Goal: Task Accomplishment & Management: Complete application form

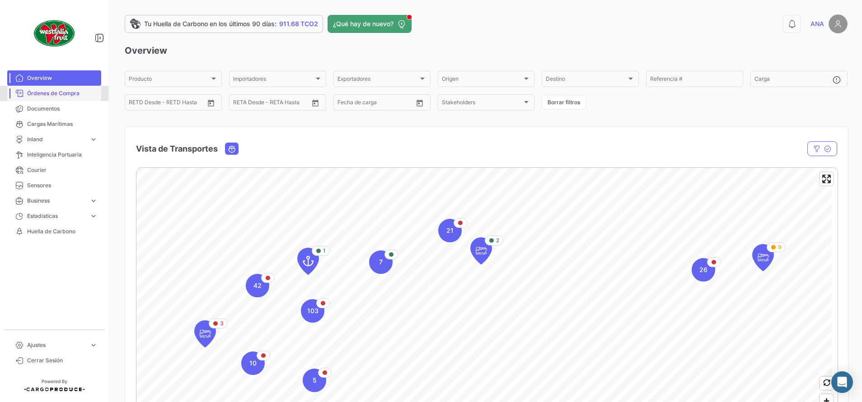
click at [75, 96] on span "Órdenes de Compra" at bounding box center [62, 93] width 70 height 8
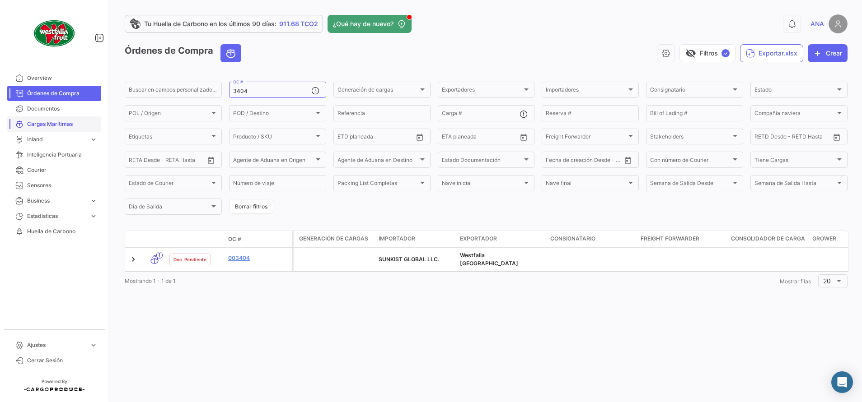
click at [58, 128] on span "Cargas Marítimas" at bounding box center [62, 124] width 70 height 8
click at [67, 126] on span "Cargas Marítimas" at bounding box center [62, 124] width 70 height 8
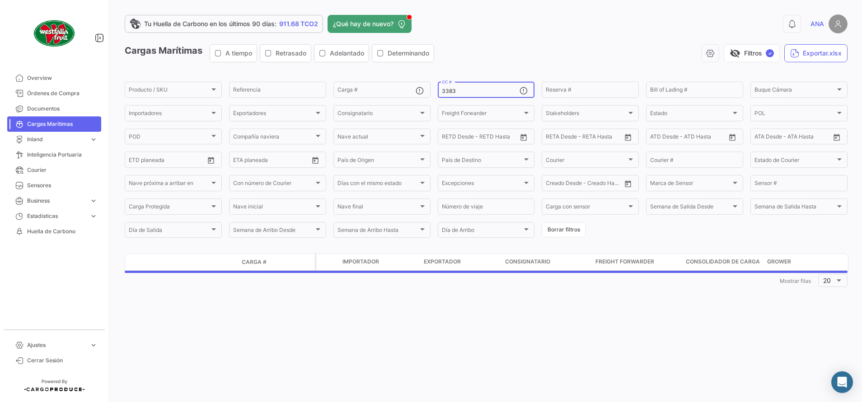
click at [482, 84] on div "3383 OC #" at bounding box center [481, 89] width 78 height 18
type input "3"
click at [366, 90] on input "Carga #" at bounding box center [376, 91] width 78 height 6
paste input ""OTPU622795-0 ""
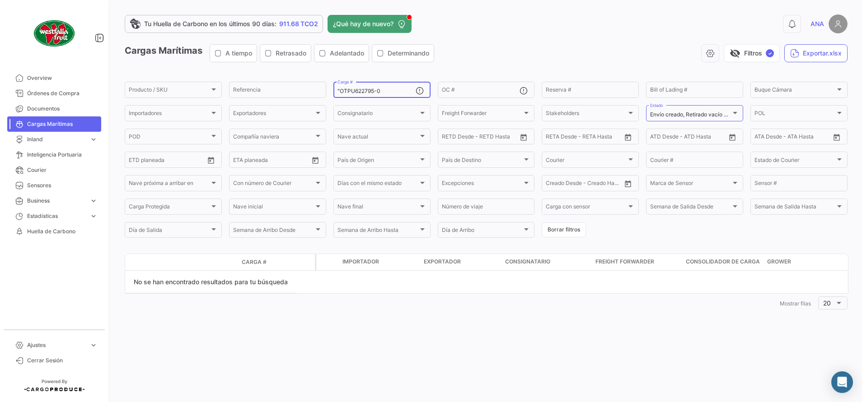
click at [339, 90] on input ""OTPU622795-0" at bounding box center [376, 91] width 78 height 6
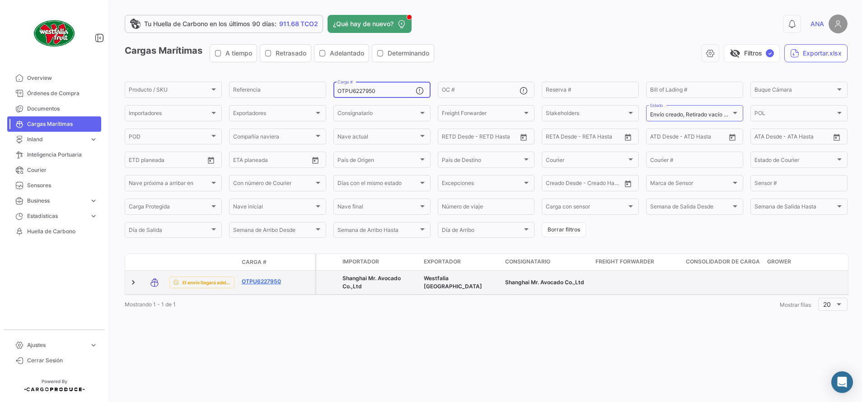
type input "OTPU6227950"
click at [263, 281] on link "OTPU6227950" at bounding box center [265, 282] width 47 height 8
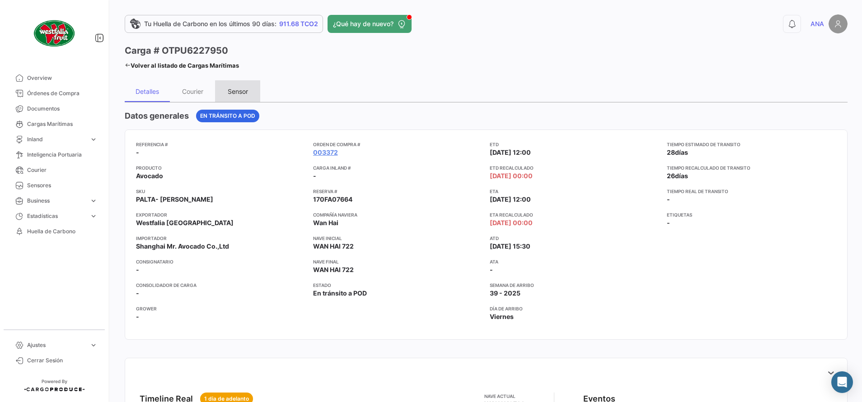
click at [241, 93] on div "Sensor" at bounding box center [238, 92] width 20 height 8
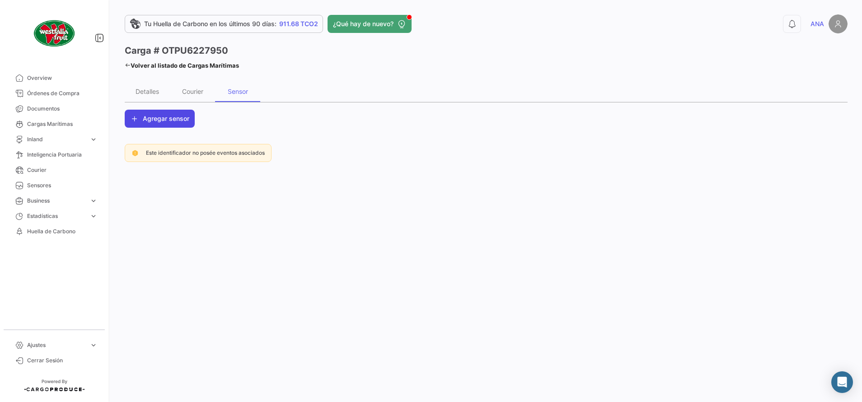
click at [152, 117] on span "Agregar sensor" at bounding box center [166, 118] width 47 height 9
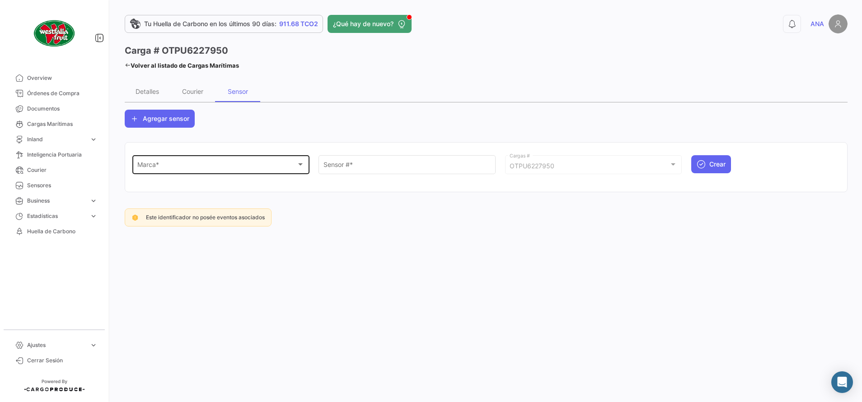
click at [253, 168] on div "Marca *" at bounding box center [216, 167] width 159 height 8
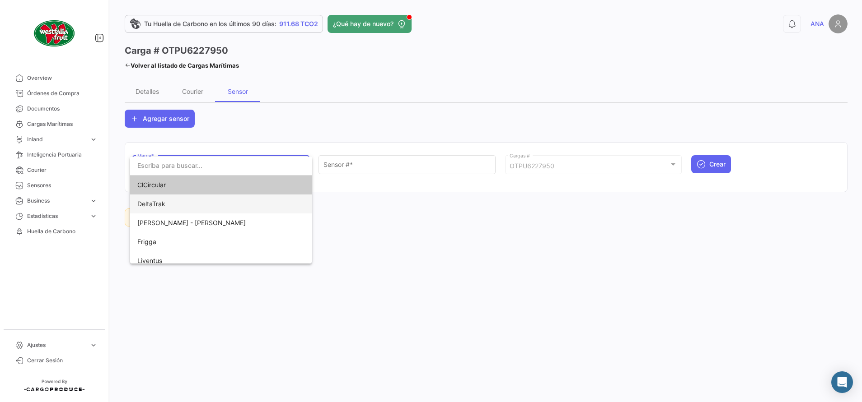
click at [232, 204] on span "DeltaTrak" at bounding box center [200, 204] width 126 height 19
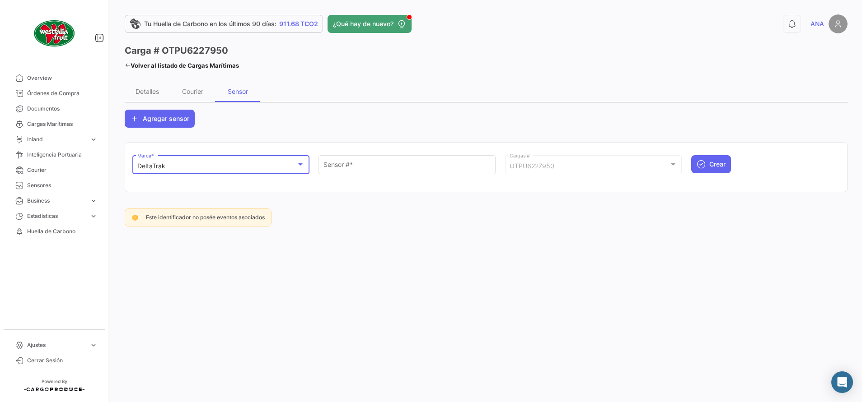
click at [553, 170] on mat-select-trigger "OTPU6227950" at bounding box center [532, 166] width 45 height 8
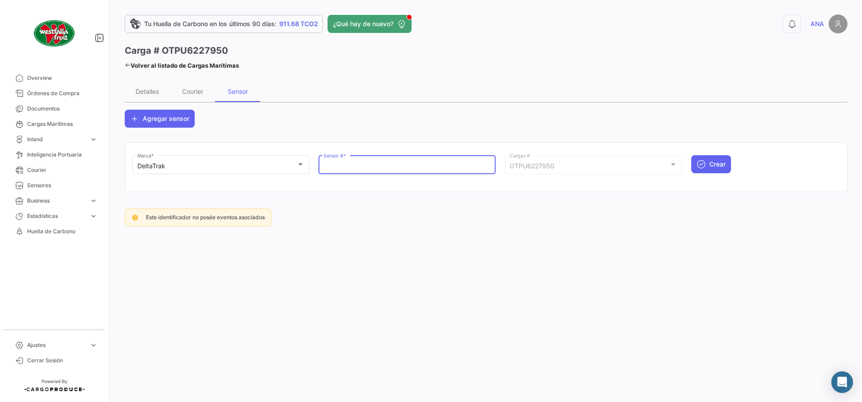
click at [374, 163] on input "Sensor # *" at bounding box center [407, 167] width 168 height 8
paste input "68704711"
type input "68704711"
click at [712, 160] on span "Crear" at bounding box center [717, 164] width 16 height 9
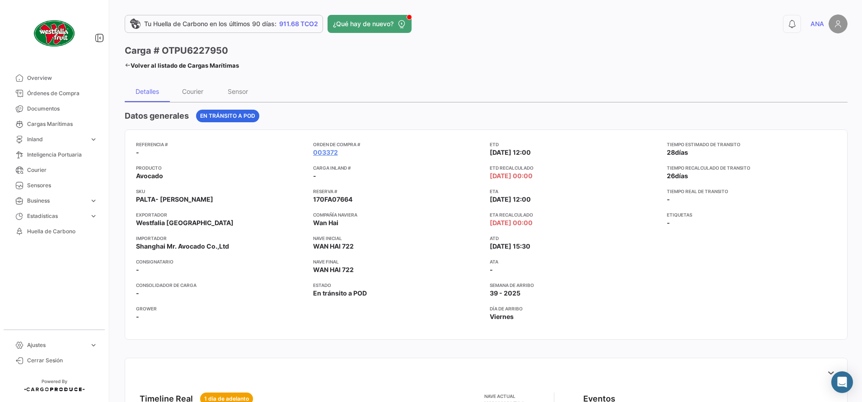
click at [132, 68] on link "Volver al listado de Cargas Marítimas" at bounding box center [182, 65] width 114 height 13
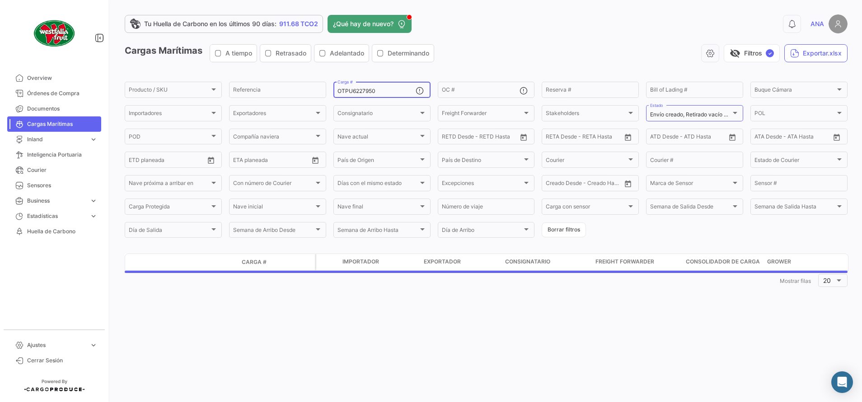
click at [392, 91] on input "OTPU6227950" at bounding box center [376, 91] width 78 height 6
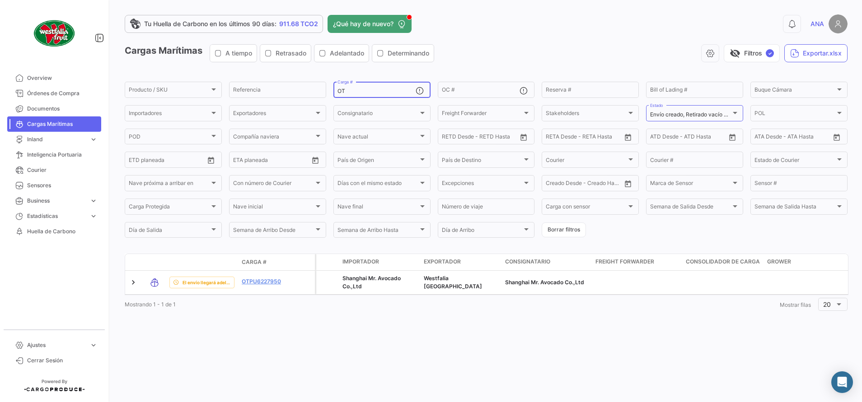
type input "O"
paste input "SEGU992929-0"
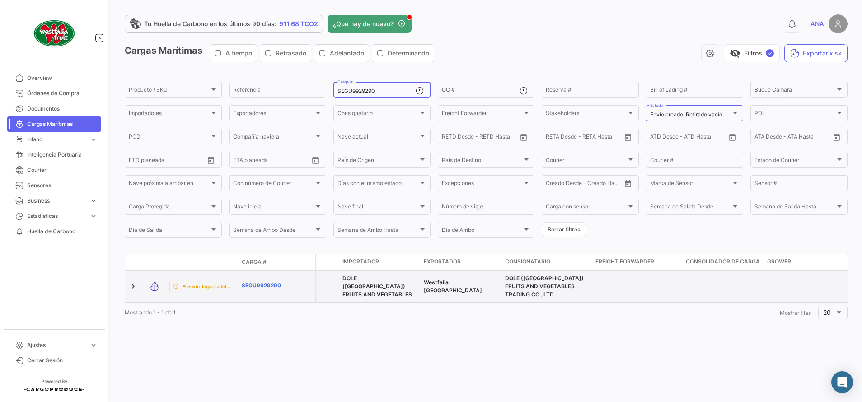
type input "SEGU9929290"
click at [273, 282] on link "SEGU9929290" at bounding box center [265, 286] width 47 height 8
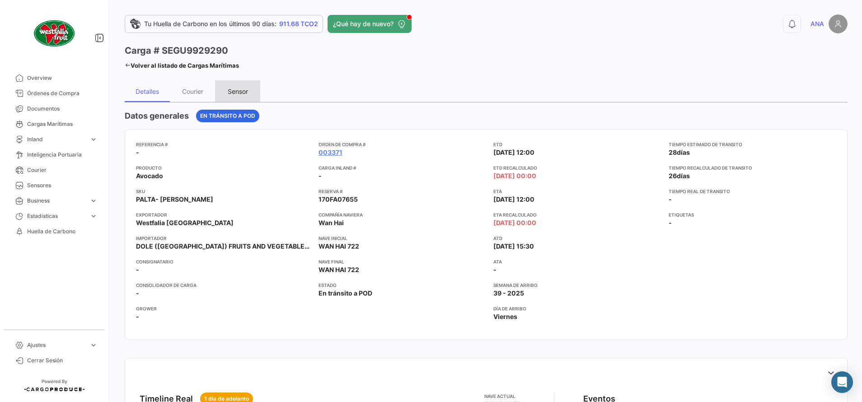
click at [243, 89] on div "Sensor" at bounding box center [238, 92] width 20 height 8
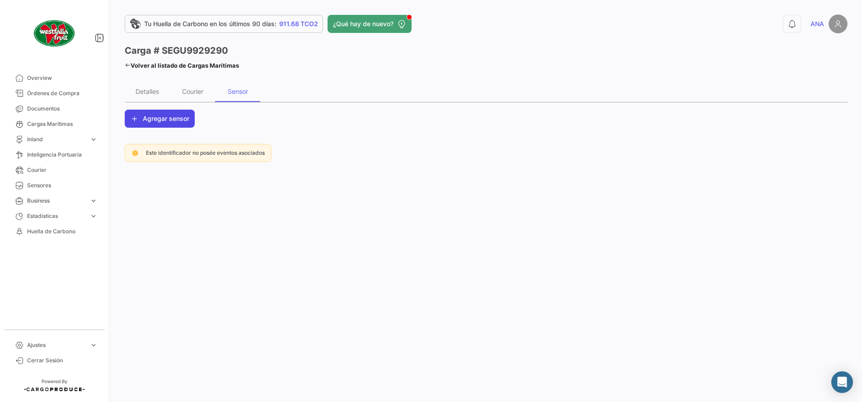
click at [172, 118] on span "Agregar sensor" at bounding box center [166, 118] width 47 height 9
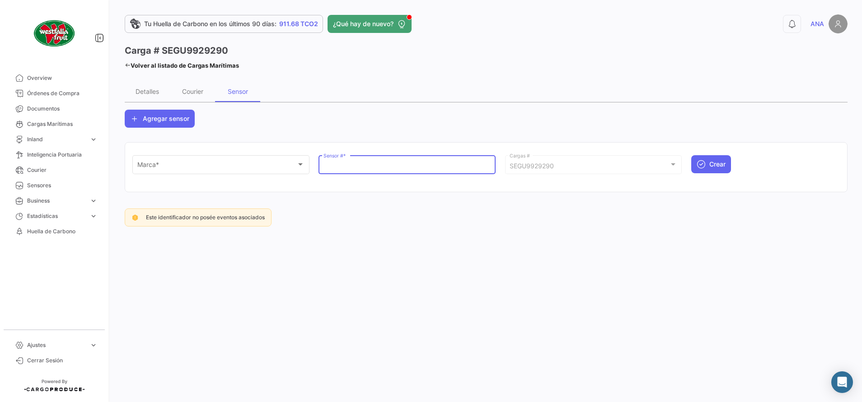
click at [378, 169] on input "Sensor # *" at bounding box center [407, 167] width 168 height 8
paste input "68704707"
type input "68704707"
click at [244, 160] on div "Marca * Marca *" at bounding box center [221, 164] width 168 height 21
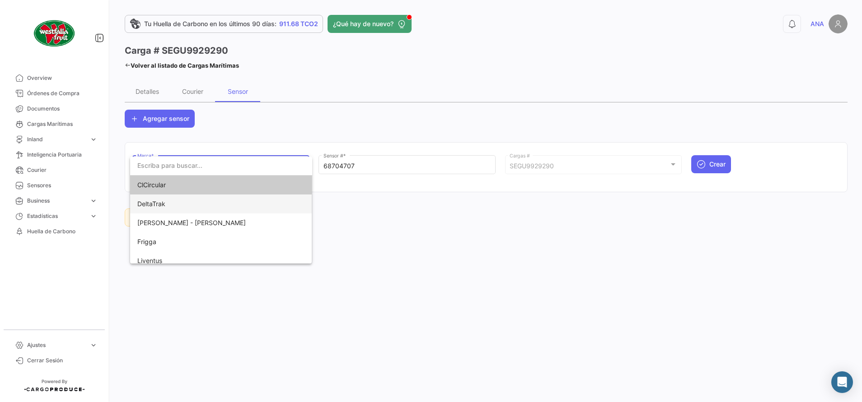
click at [212, 206] on span "DeltaTrak" at bounding box center [200, 204] width 126 height 19
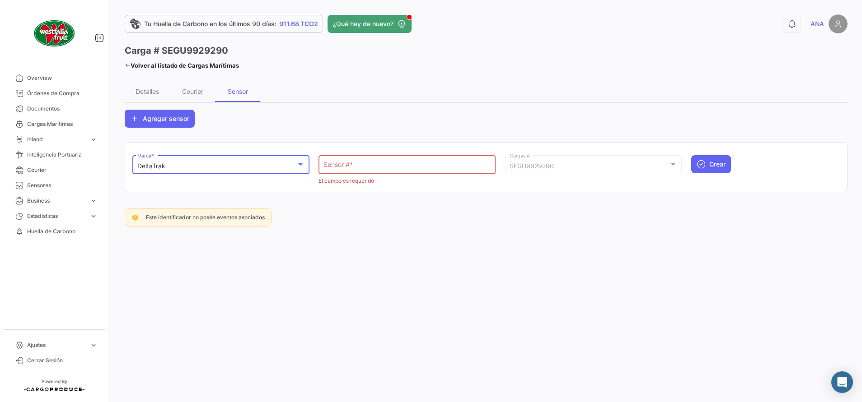
click at [424, 168] on input "Sensor # *" at bounding box center [407, 167] width 168 height 8
paste input "68704707"
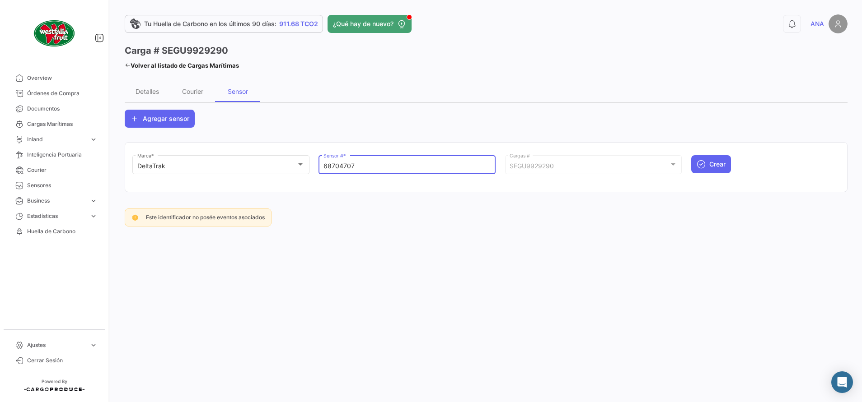
type input "68704707"
click at [454, 215] on div "Agregar sensor Westfalia Fruit Seleccionar un Cliente * DeltaTrak Marca * 68704…" at bounding box center [486, 168] width 723 height 117
click at [721, 167] on span "Crear" at bounding box center [717, 164] width 16 height 9
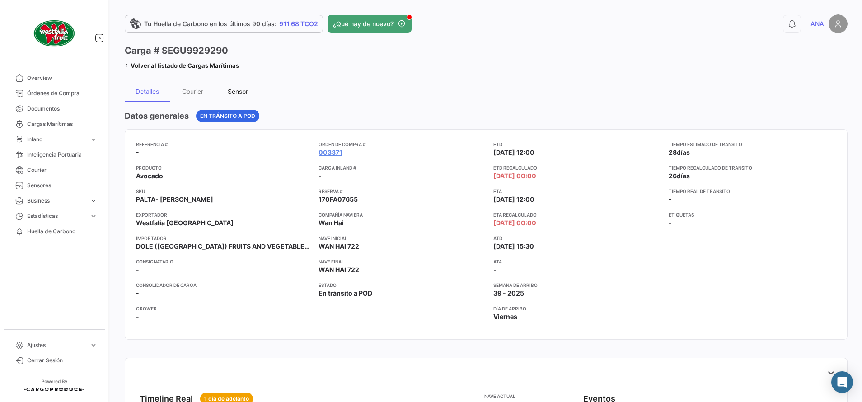
click at [243, 83] on div "Sensor" at bounding box center [237, 91] width 45 height 22
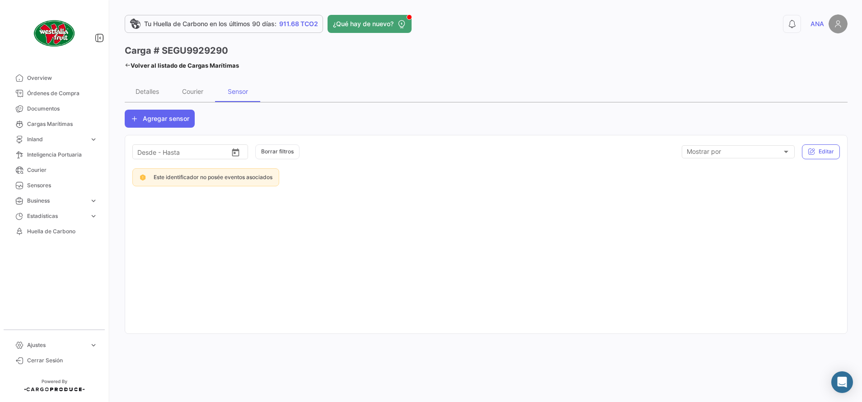
click at [133, 61] on link "Volver al listado de Cargas Marítimas" at bounding box center [182, 65] width 114 height 13
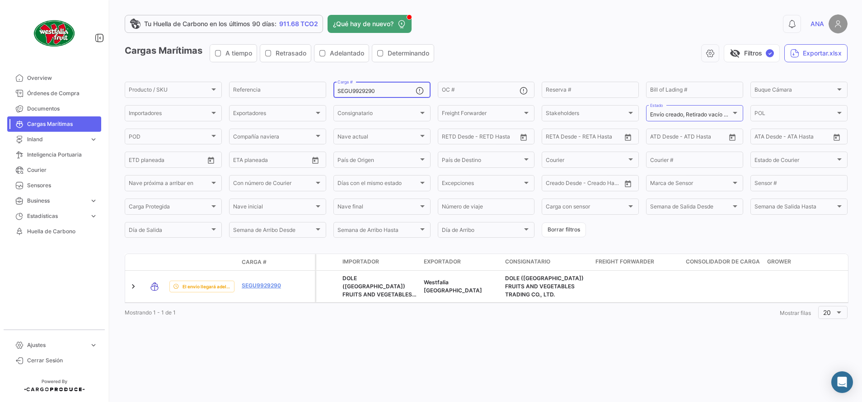
drag, startPoint x: 394, startPoint y: 92, endPoint x: 213, endPoint y: 60, distance: 184.3
click at [213, 60] on app-list-header "Cargas Marítimas A tiempo Retrasado Adelantado Determinando visibility_off Filt…" at bounding box center [486, 141] width 723 height 195
paste input "OTPU624650-1"
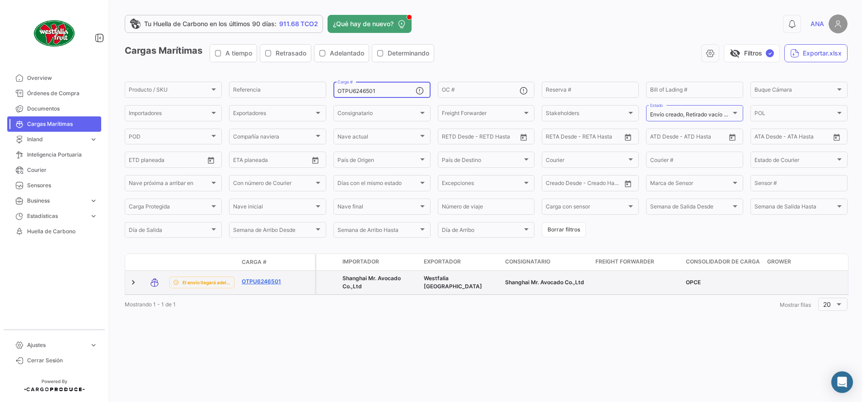
type input "OTPU6246501"
click at [274, 281] on link "OTPU6246501" at bounding box center [265, 282] width 47 height 8
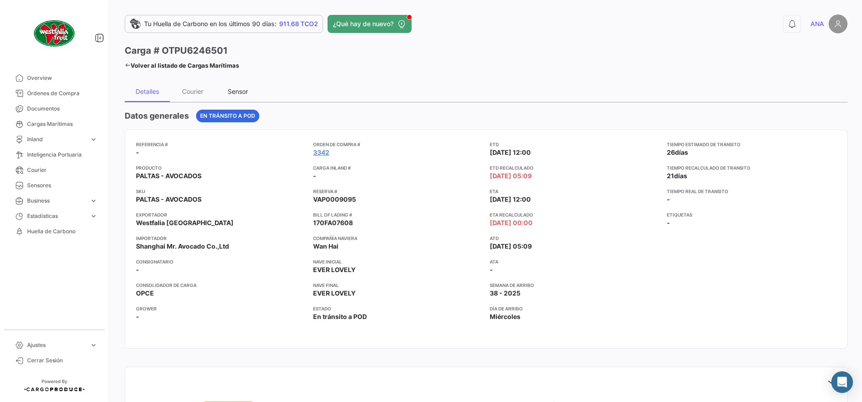
click at [244, 91] on div "Sensor" at bounding box center [238, 92] width 20 height 8
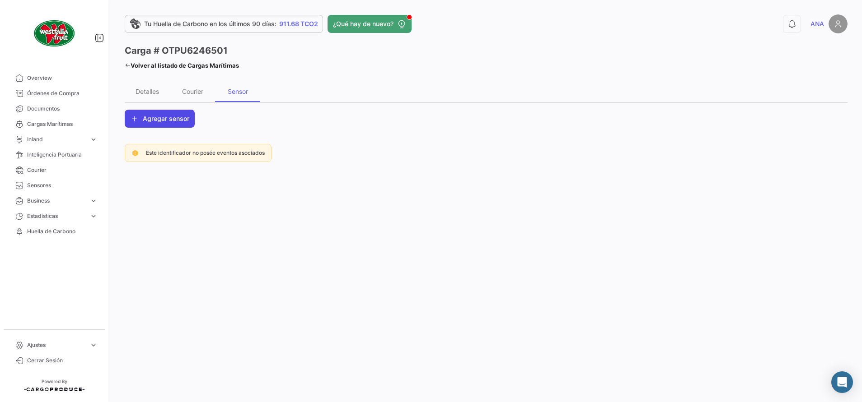
click at [177, 117] on span "Agregar sensor" at bounding box center [166, 118] width 47 height 9
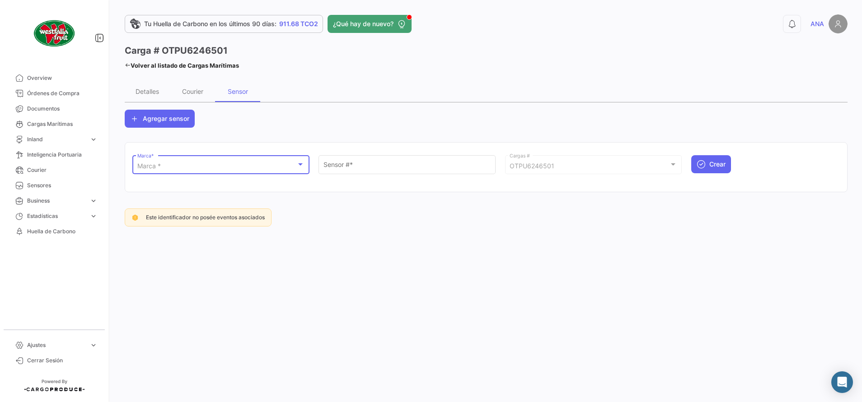
click at [168, 166] on div "Marca *" at bounding box center [216, 167] width 159 height 8
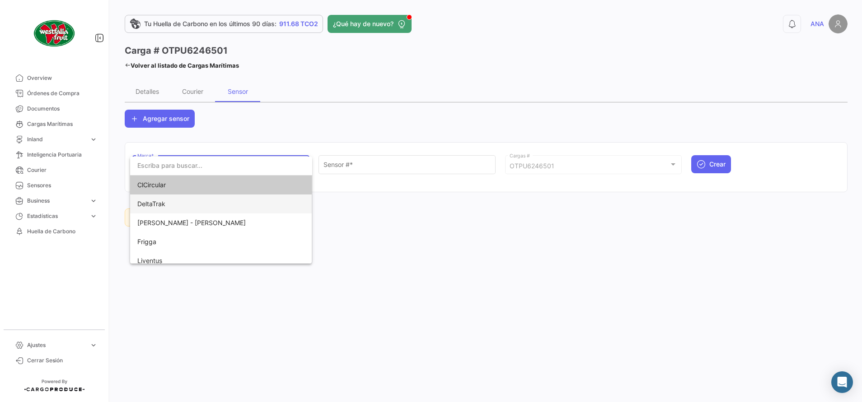
click at [170, 206] on span "DeltaTrak" at bounding box center [200, 204] width 126 height 19
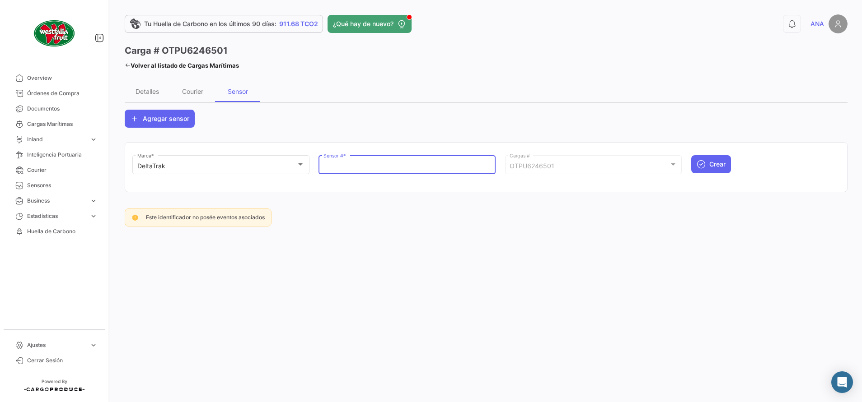
click at [351, 168] on input "Sensor # *" at bounding box center [407, 167] width 168 height 8
paste input "68704682"
type input "68704682"
click at [713, 161] on span "Crear" at bounding box center [717, 164] width 16 height 9
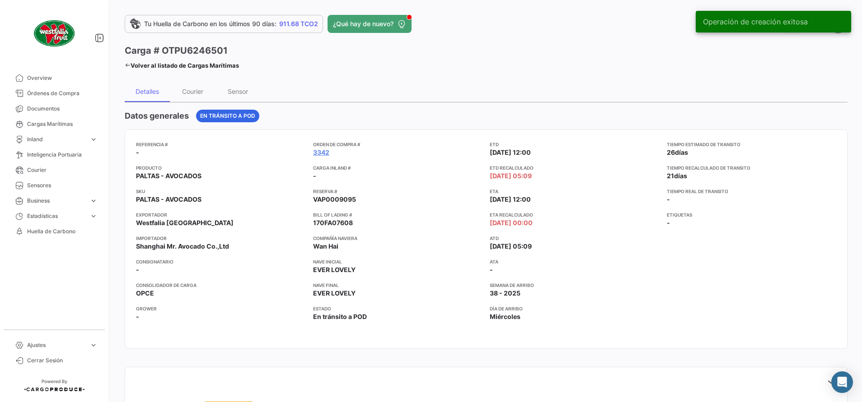
click at [132, 67] on link "Volver al listado de Cargas Marítimas" at bounding box center [182, 65] width 114 height 13
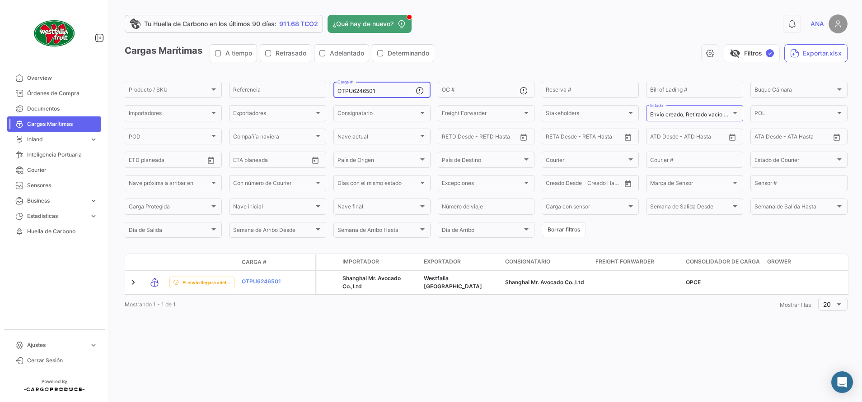
drag, startPoint x: 391, startPoint y: 89, endPoint x: 106, endPoint y: 33, distance: 290.5
click at [108, 33] on mat-sidenav-container "Overview Órdenes de Compra Documentos Cargas Marítimas Inland expand_more Carga…" at bounding box center [431, 201] width 862 height 402
paste input "CGMU542569-6"
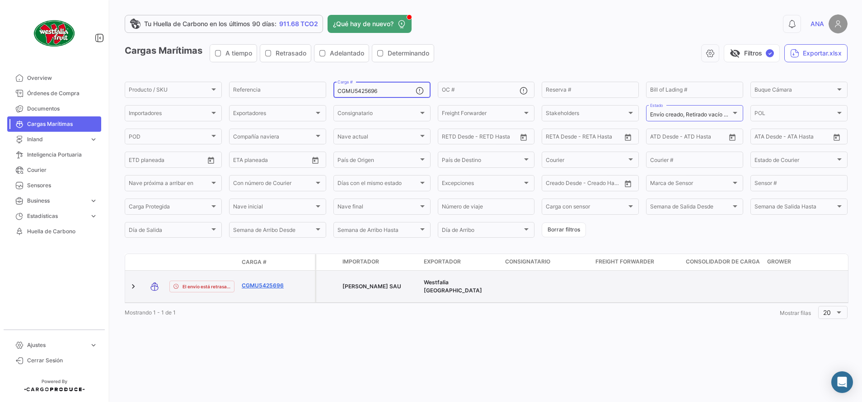
type input "CGMU5425696"
click at [255, 282] on link "CGMU5425696" at bounding box center [265, 286] width 47 height 8
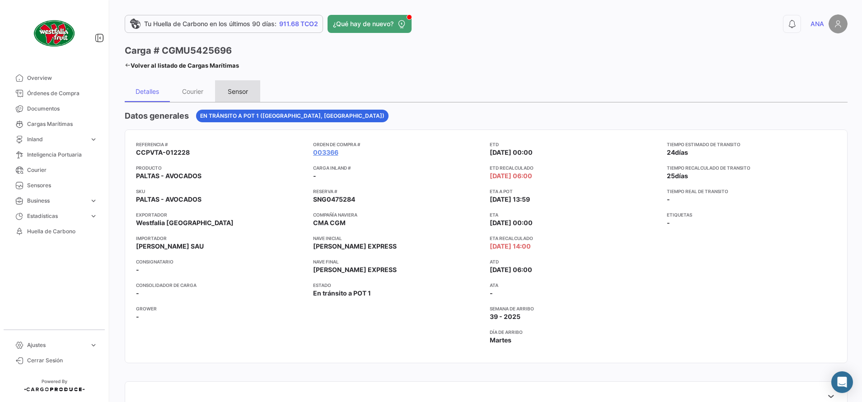
click at [243, 90] on div "Sensor" at bounding box center [238, 92] width 20 height 8
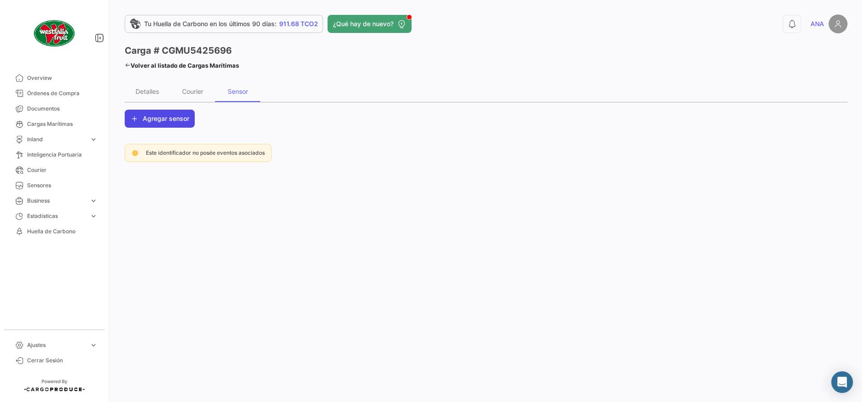
click at [161, 112] on button "Agregar sensor" at bounding box center [160, 119] width 70 height 18
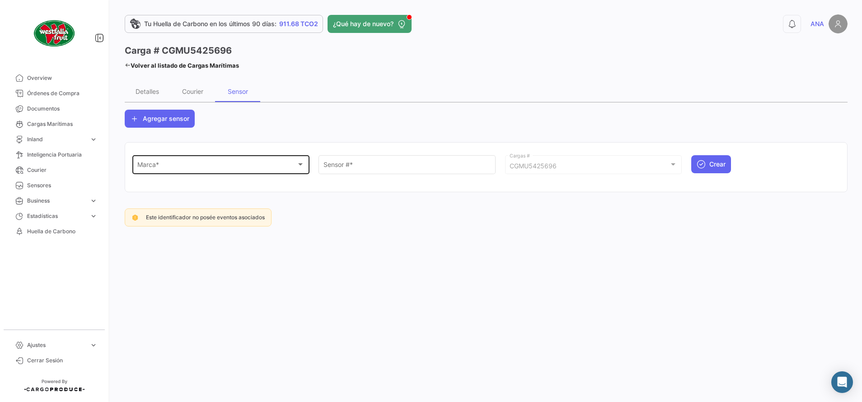
click at [172, 167] on span "Marca *" at bounding box center [216, 167] width 159 height 8
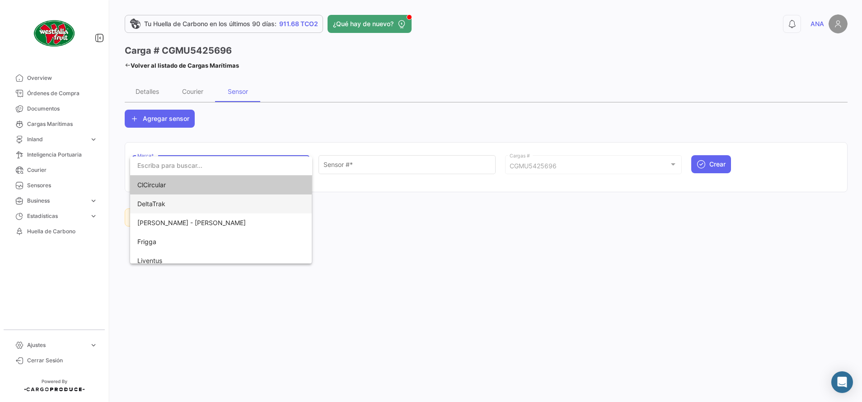
click at [169, 205] on span "DeltaTrak" at bounding box center [200, 204] width 126 height 19
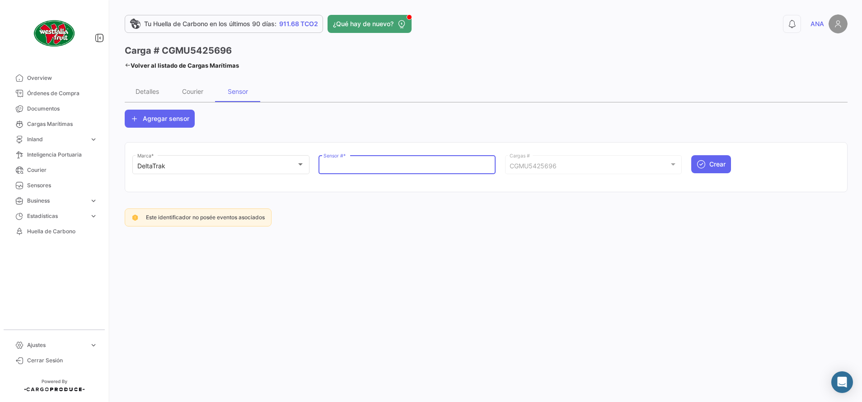
click at [351, 166] on input "Sensor # *" at bounding box center [407, 167] width 168 height 8
paste input "68704708"
type input "68704708"
click at [715, 161] on span "Crear" at bounding box center [717, 164] width 16 height 9
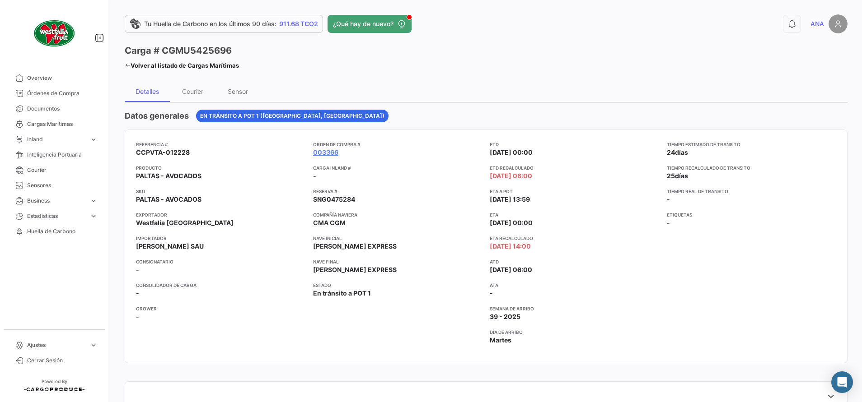
click at [133, 66] on link "Volver al listado de Cargas Marítimas" at bounding box center [182, 65] width 114 height 13
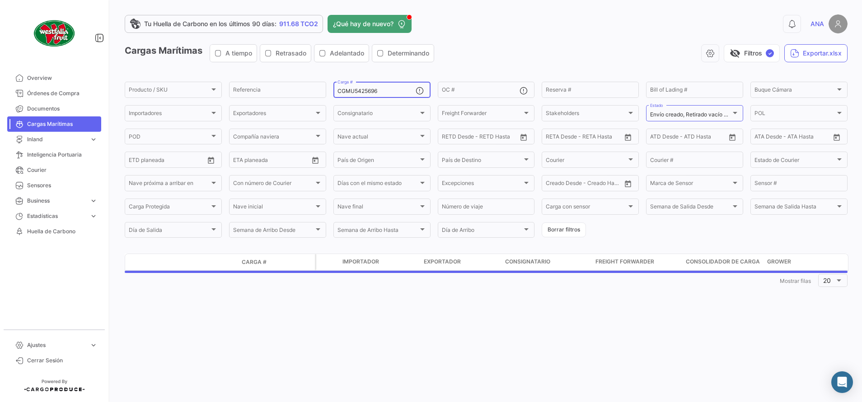
drag, startPoint x: 383, startPoint y: 95, endPoint x: 213, endPoint y: 52, distance: 175.3
click at [213, 64] on app-list-header "Cargas Marítimas A tiempo Retrasado Adelantado Determinando visibility_off Filt…" at bounding box center [486, 141] width 723 height 195
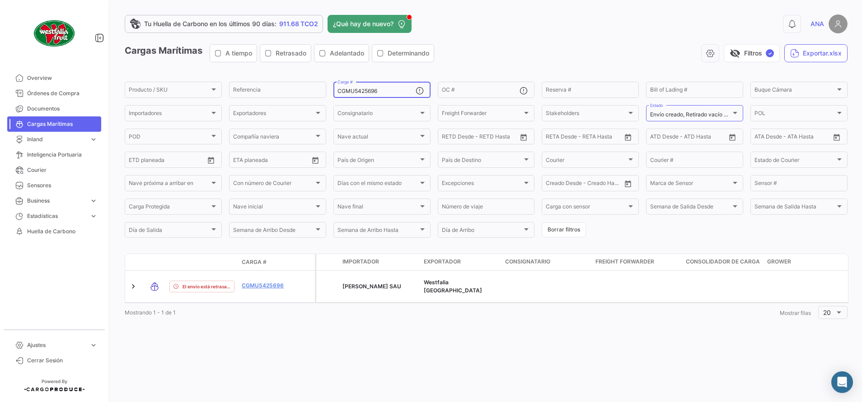
paste input "22439-3"
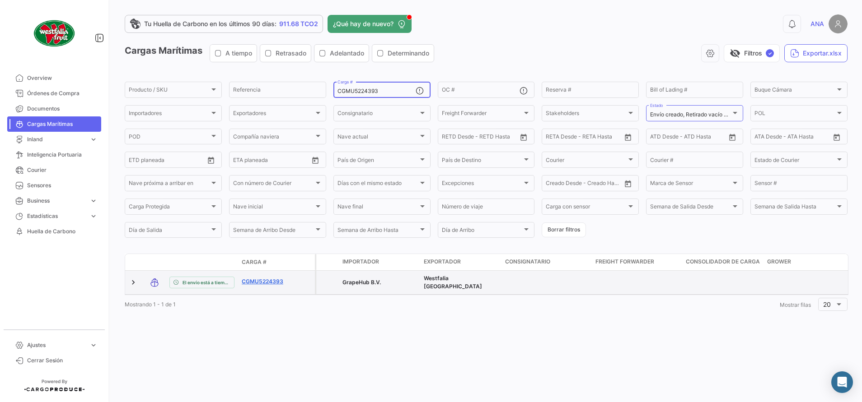
type input "CGMU5224393"
click at [262, 282] on link "CGMU5224393" at bounding box center [265, 282] width 47 height 8
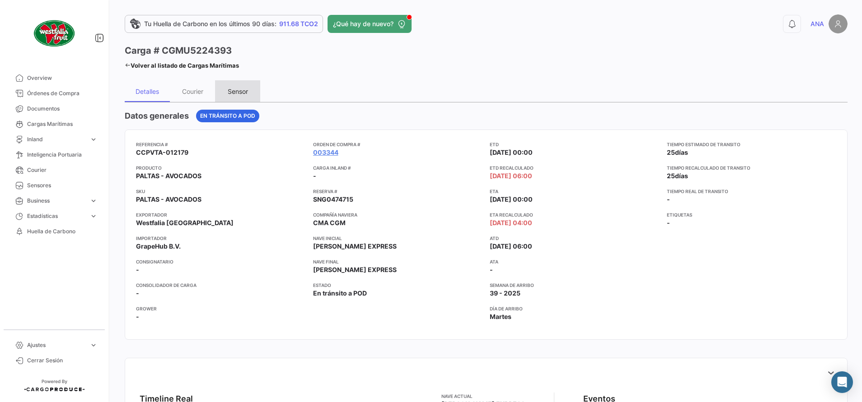
click at [241, 90] on div "Sensor" at bounding box center [238, 92] width 20 height 8
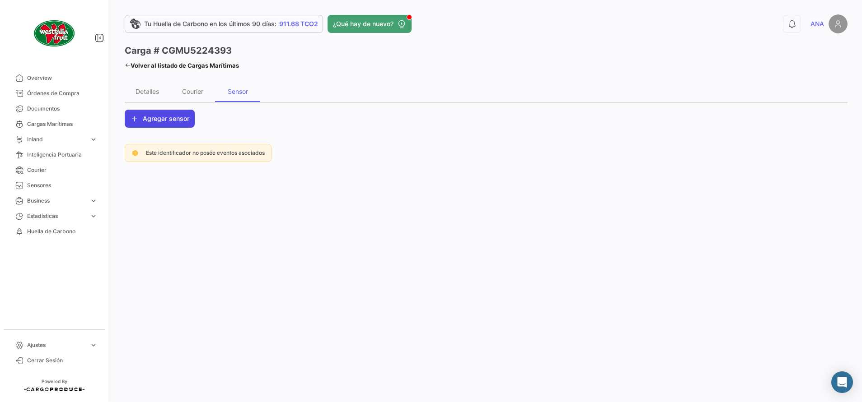
click at [172, 113] on button "Agregar sensor" at bounding box center [160, 119] width 70 height 18
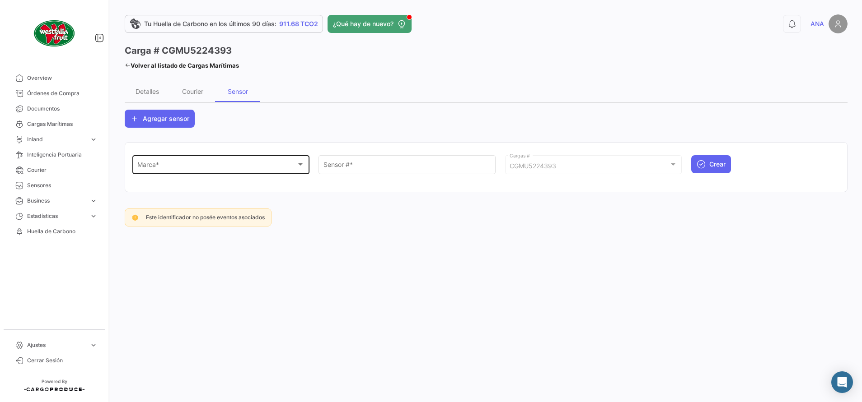
click at [168, 162] on div "Marca * Marca *" at bounding box center [221, 164] width 168 height 21
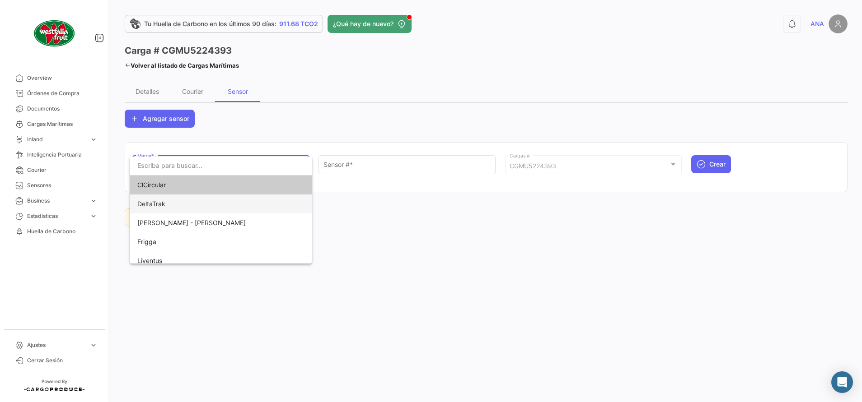
click at [173, 202] on span "DeltaTrak" at bounding box center [200, 204] width 126 height 19
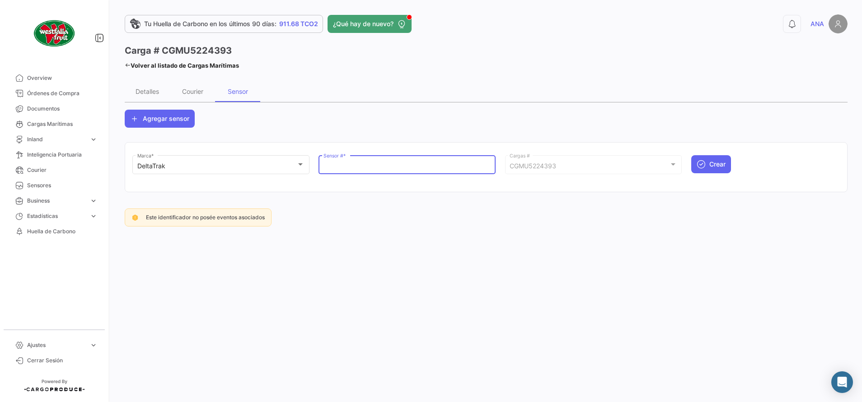
click at [369, 167] on input "Sensor # *" at bounding box center [407, 167] width 168 height 8
paste input "68704714"
type input "68704714"
click at [720, 160] on span "Crear" at bounding box center [717, 164] width 16 height 9
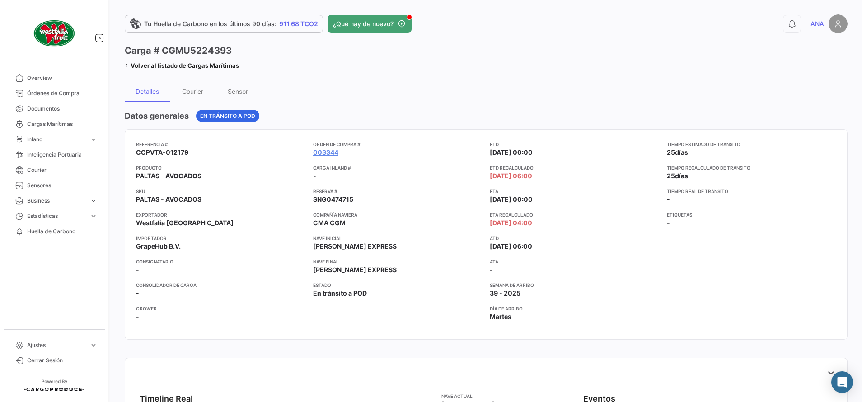
click at [128, 65] on icon at bounding box center [128, 65] width 6 height 6
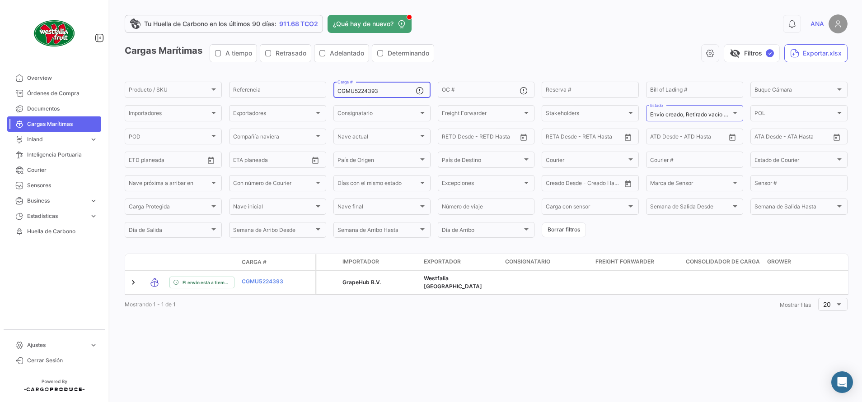
drag, startPoint x: 380, startPoint y: 93, endPoint x: 289, endPoint y: 73, distance: 93.5
click at [297, 77] on app-list-header "Cargas Marítimas A tiempo Retrasado Adelantado Determinando visibility_off Filt…" at bounding box center [486, 141] width 723 height 195
paste input "TEMU921605-9"
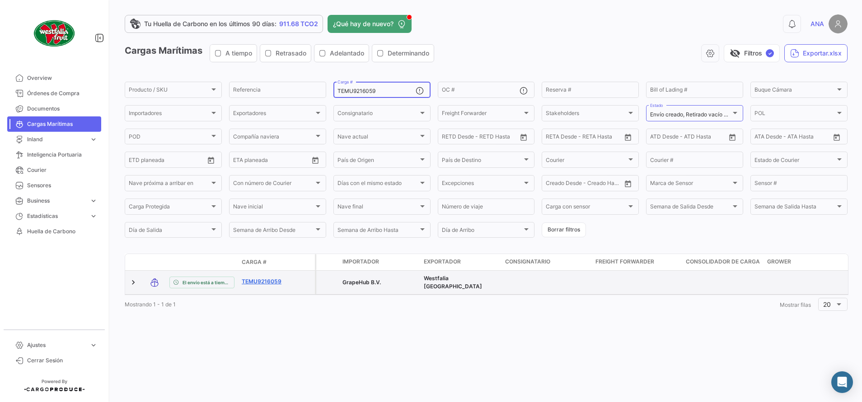
type input "TEMU9216059"
click at [272, 281] on link "TEMU9216059" at bounding box center [265, 282] width 47 height 8
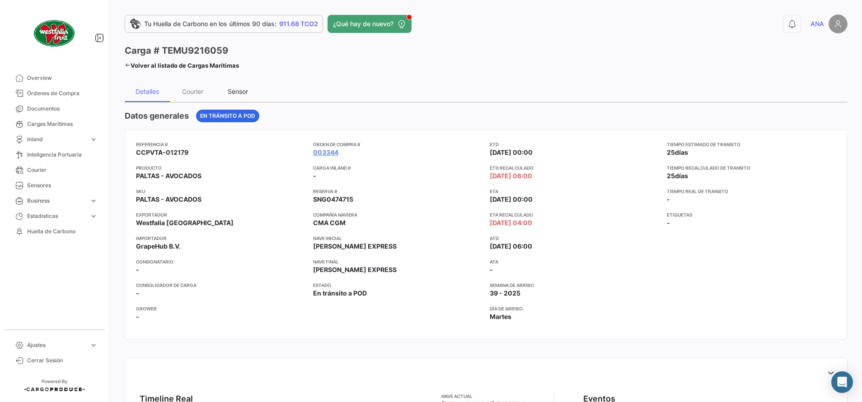
click at [243, 94] on div "Sensor" at bounding box center [238, 92] width 20 height 8
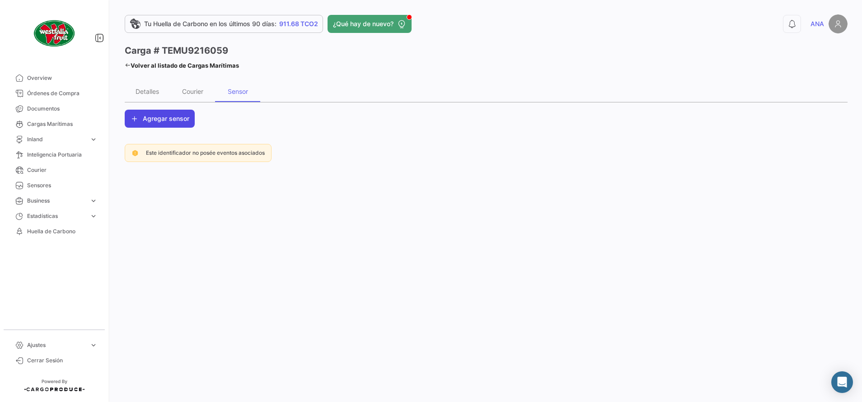
click at [165, 120] on span "Agregar sensor" at bounding box center [166, 118] width 47 height 9
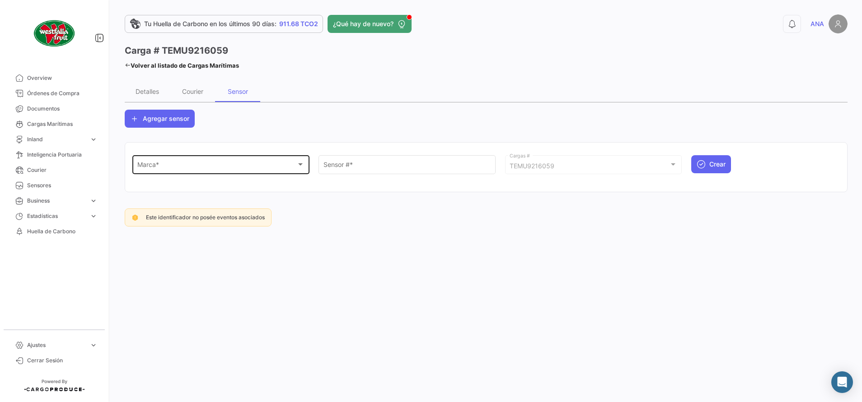
click at [174, 161] on div "Marca * Marca *" at bounding box center [221, 164] width 168 height 21
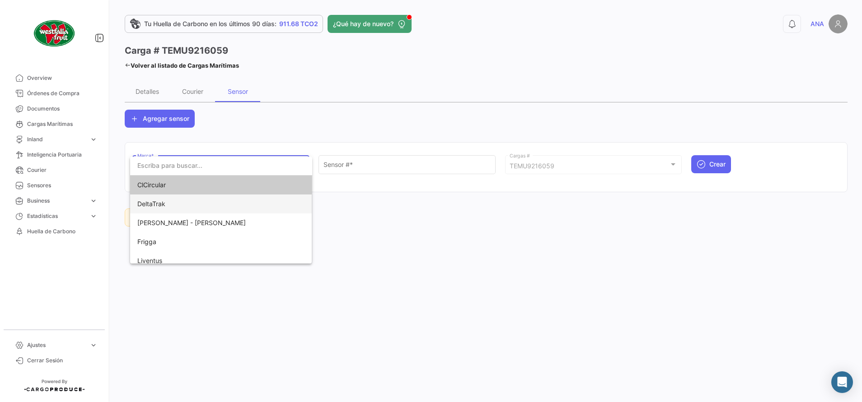
click at [164, 201] on span "DeltaTrak" at bounding box center [151, 204] width 28 height 8
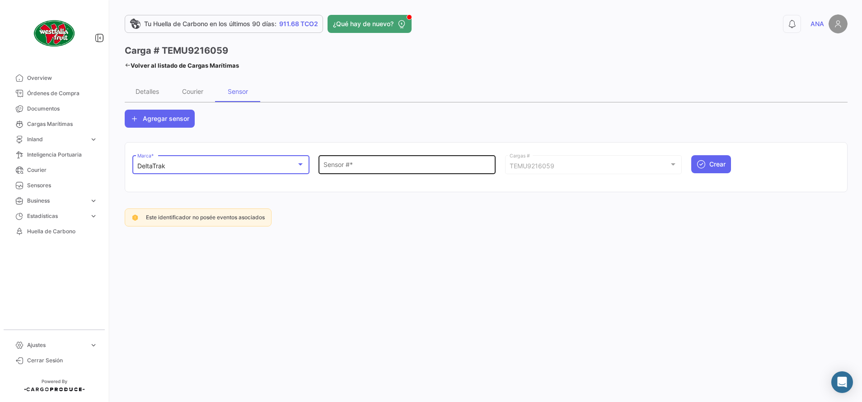
click at [370, 163] on input "Sensor # *" at bounding box center [407, 167] width 168 height 8
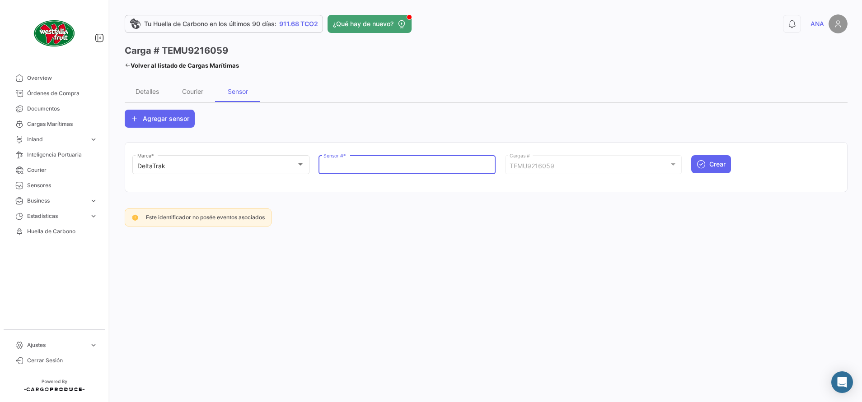
paste input "68704713"
type input "68704713"
click at [710, 166] on span "Crear" at bounding box center [717, 164] width 16 height 9
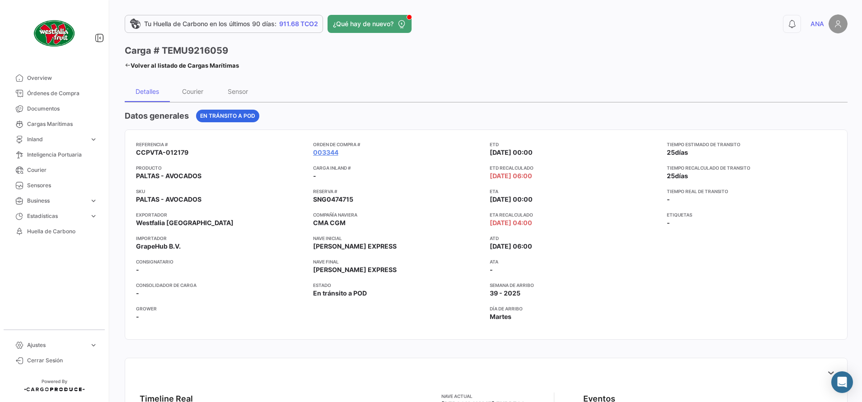
click at [128, 67] on icon at bounding box center [128, 65] width 6 height 6
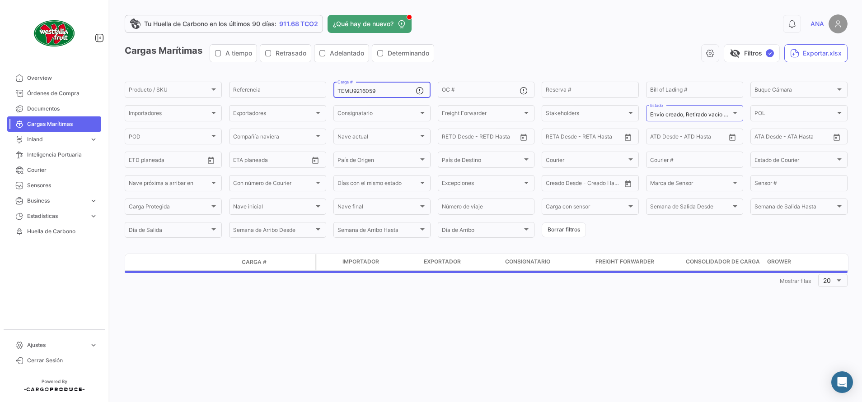
drag, startPoint x: 394, startPoint y: 92, endPoint x: 216, endPoint y: 51, distance: 182.7
click at [216, 51] on app-list-header "Cargas Marítimas A tiempo Retrasado Adelantado Determinando visibility_off Filt…" at bounding box center [486, 141] width 723 height 195
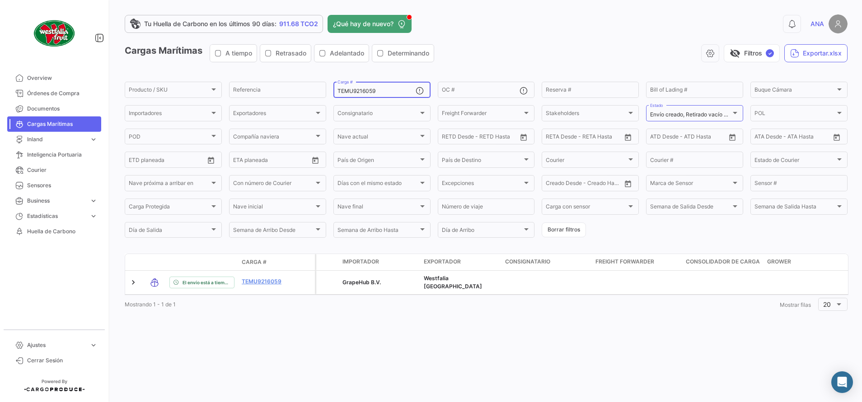
paste input "CXRU130951-4"
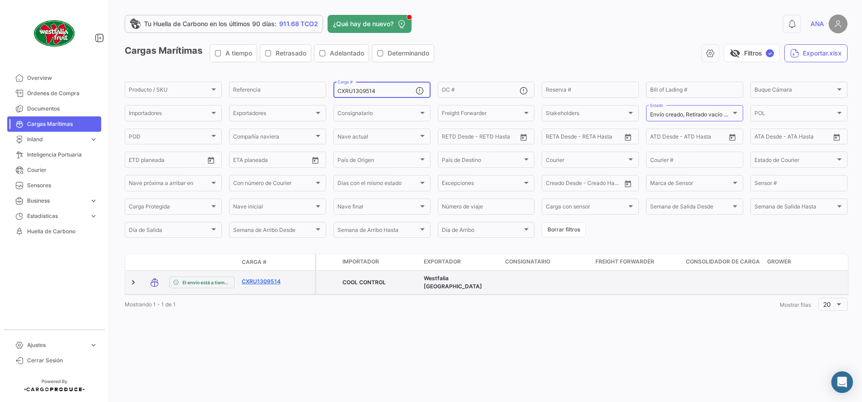
type input "CXRU1309514"
click at [264, 284] on link "CXRU1309514" at bounding box center [265, 282] width 47 height 8
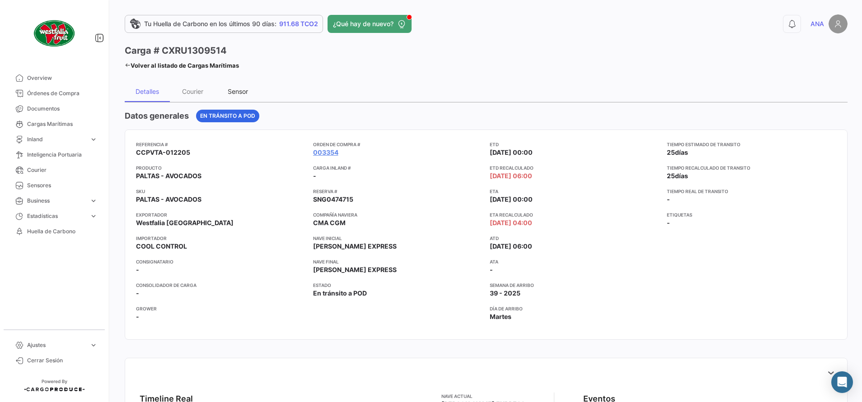
click at [232, 89] on div "Sensor" at bounding box center [238, 92] width 20 height 8
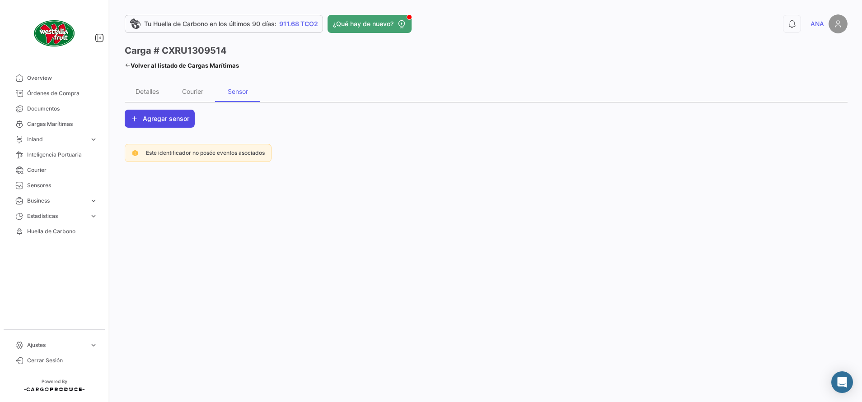
click at [143, 116] on button "Agregar sensor" at bounding box center [160, 119] width 70 height 18
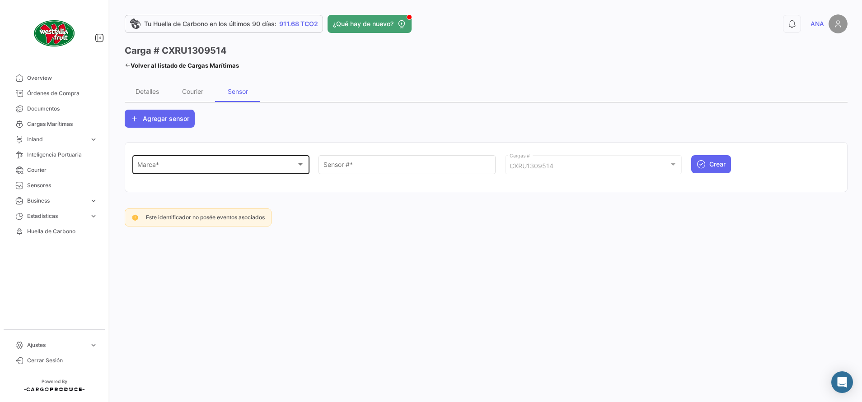
click at [169, 166] on div "Marca *" at bounding box center [216, 167] width 159 height 8
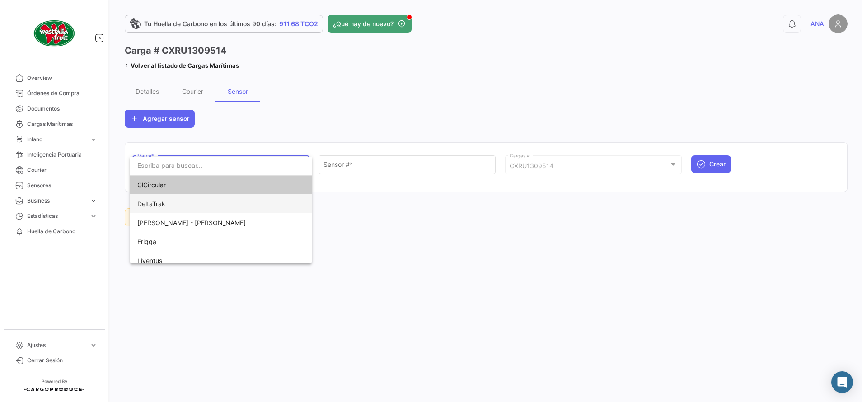
click at [165, 201] on span "DeltaTrak" at bounding box center [151, 204] width 28 height 8
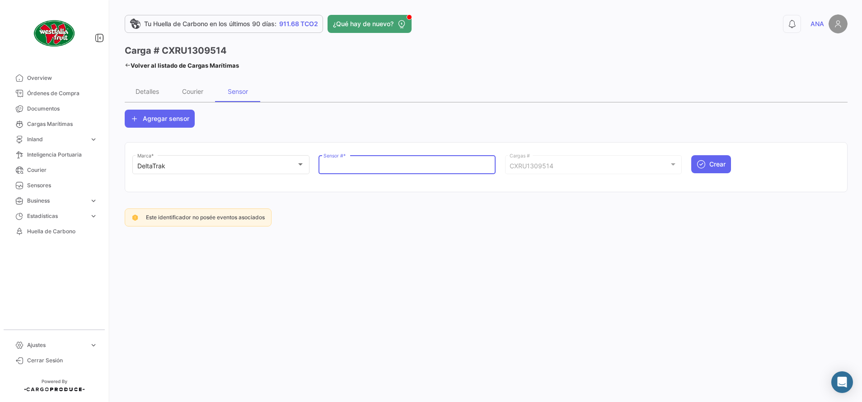
click at [361, 167] on input "Sensor # *" at bounding box center [407, 167] width 168 height 8
paste input "68704706"
type input "68704706"
click at [711, 164] on span "Crear" at bounding box center [717, 164] width 16 height 9
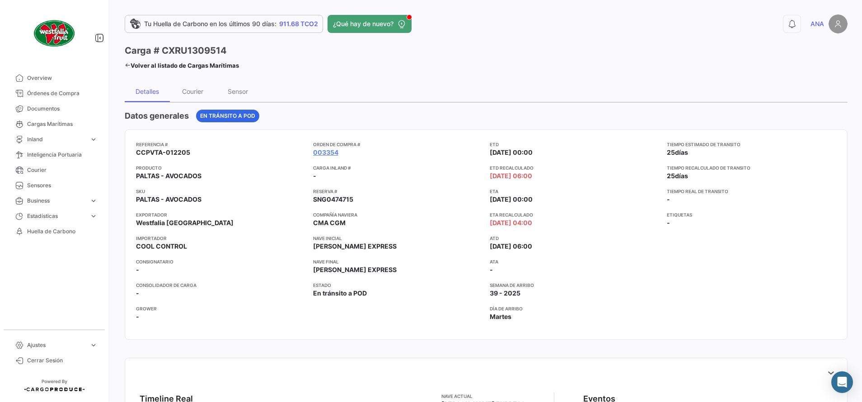
click at [129, 65] on icon at bounding box center [128, 65] width 6 height 6
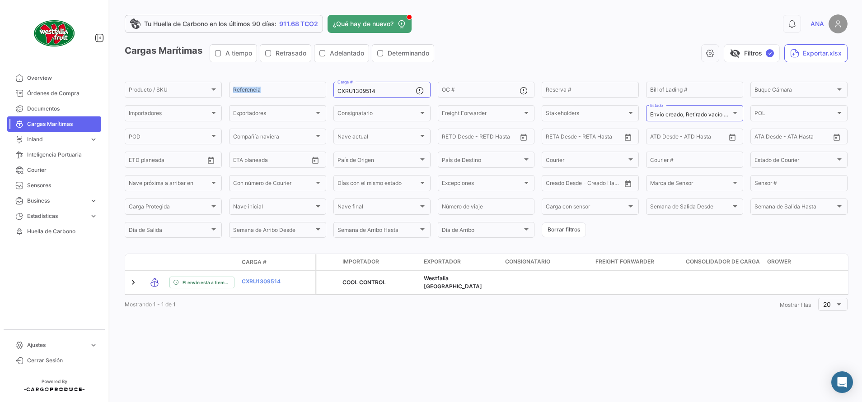
drag, startPoint x: 393, startPoint y: 95, endPoint x: 251, endPoint y: 79, distance: 142.8
click at [251, 79] on app-list-header "Cargas Marítimas A tiempo Retrasado Adelantado Determinando visibility_off Filt…" at bounding box center [486, 141] width 723 height 195
drag, startPoint x: 251, startPoint y: 79, endPoint x: 472, endPoint y: 62, distance: 221.9
click at [472, 62] on div "Cargas Marítimas A tiempo Retrasado Adelantado Determinando visibility_off Filt…" at bounding box center [486, 56] width 723 height 25
drag, startPoint x: 383, startPoint y: 92, endPoint x: 262, endPoint y: 70, distance: 123.5
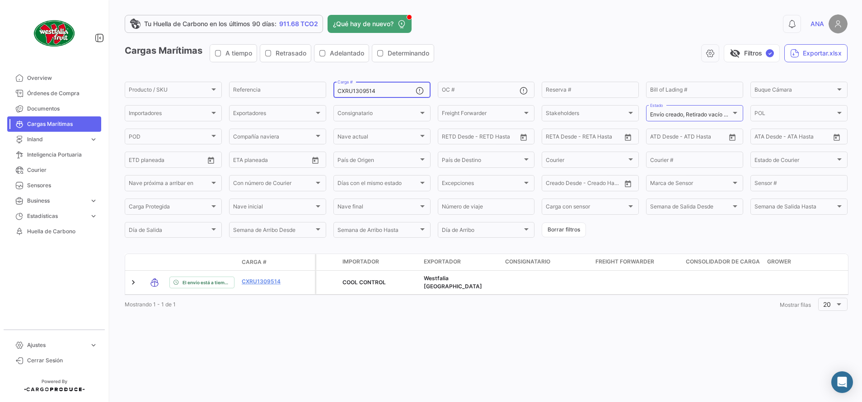
click at [264, 75] on app-list-header "Cargas Marítimas A tiempo Retrasado Adelantado Determinando visibility_off Filt…" at bounding box center [486, 141] width 723 height 195
paste input "MCAU606049-1"
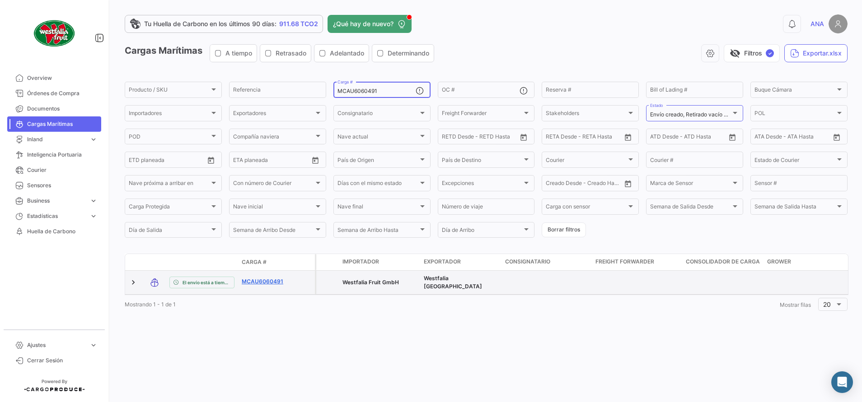
type input "MCAU6060491"
click at [251, 279] on link "MCAU6060491" at bounding box center [265, 282] width 47 height 8
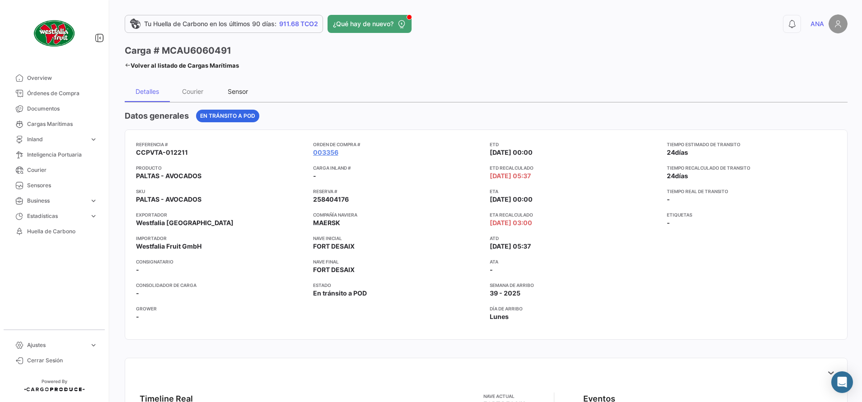
click at [242, 82] on div "Sensor" at bounding box center [237, 91] width 45 height 22
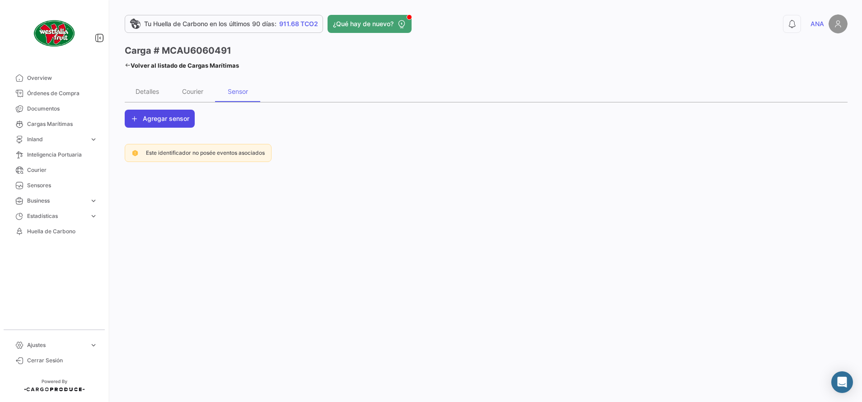
click at [172, 122] on span "Agregar sensor" at bounding box center [166, 118] width 47 height 9
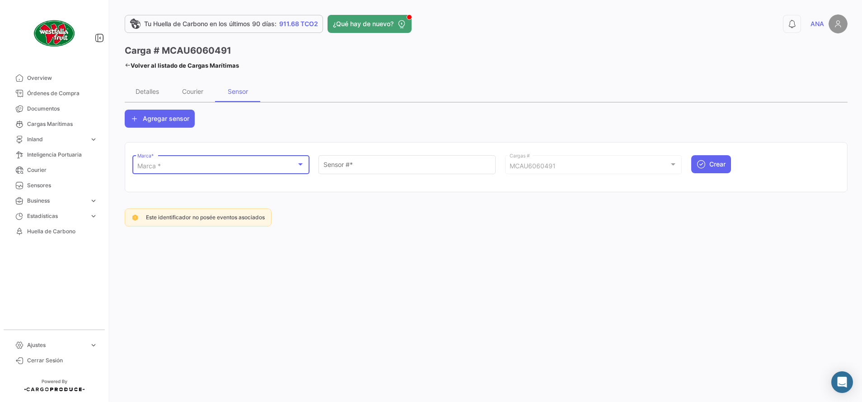
click at [190, 166] on div "Marca *" at bounding box center [216, 167] width 159 height 8
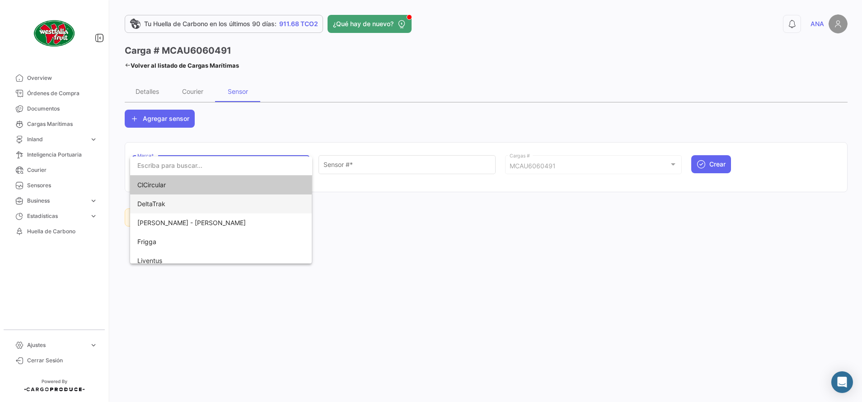
drag, startPoint x: 174, startPoint y: 204, endPoint x: 192, endPoint y: 196, distance: 19.5
click at [174, 205] on span "DeltaTrak" at bounding box center [200, 204] width 126 height 19
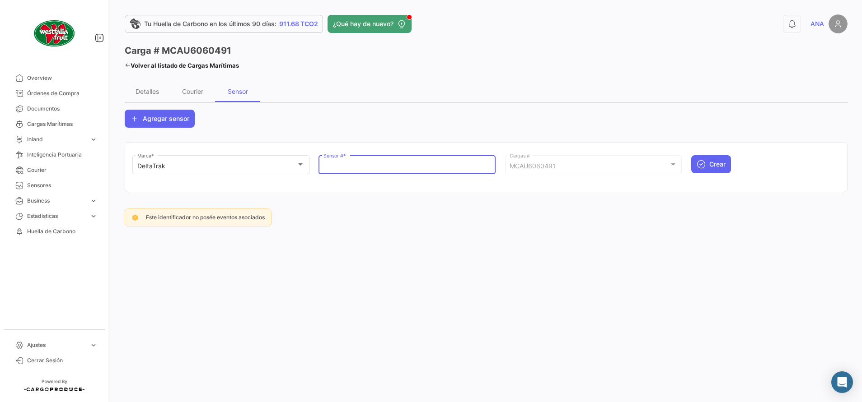
click at [364, 166] on input "Sensor # *" at bounding box center [407, 167] width 168 height 8
paste input "68704715"
type input "68704715"
click at [702, 166] on icon "submit" at bounding box center [701, 164] width 9 height 9
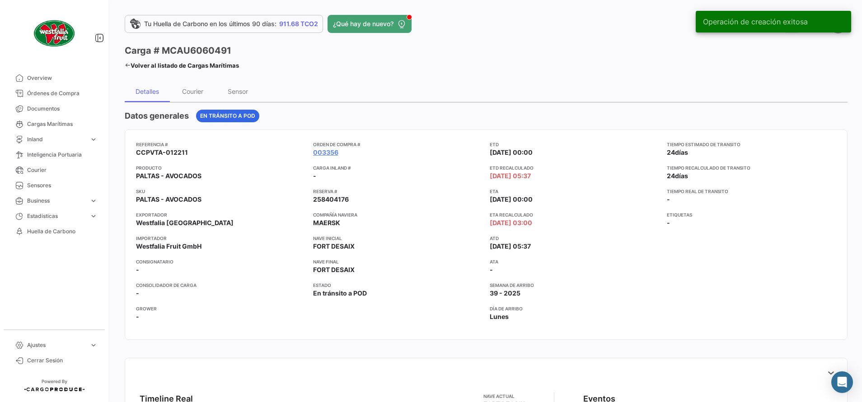
click at [129, 66] on icon at bounding box center [128, 65] width 6 height 6
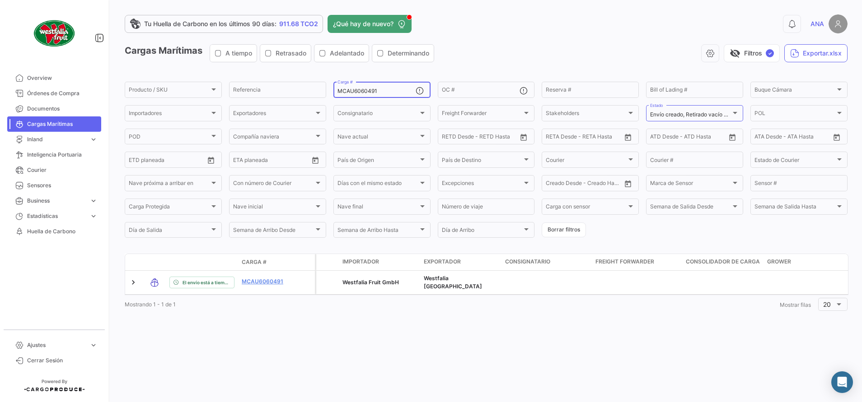
drag, startPoint x: 406, startPoint y: 90, endPoint x: 203, endPoint y: 41, distance: 209.1
click at [206, 49] on app-list-header "Cargas Marítimas A tiempo Retrasado Adelantado Determinando visibility_off Filt…" at bounding box center [486, 141] width 723 height 195
paste input "7948-"
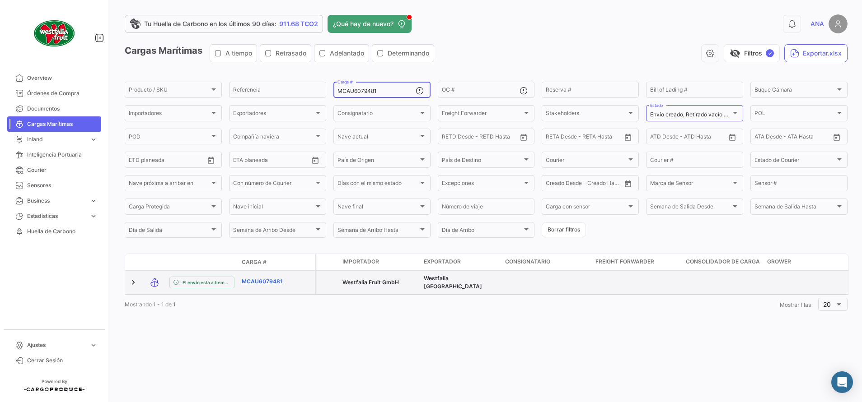
type input "MCAU6079481"
click at [262, 280] on link "MCAU6079481" at bounding box center [265, 282] width 47 height 8
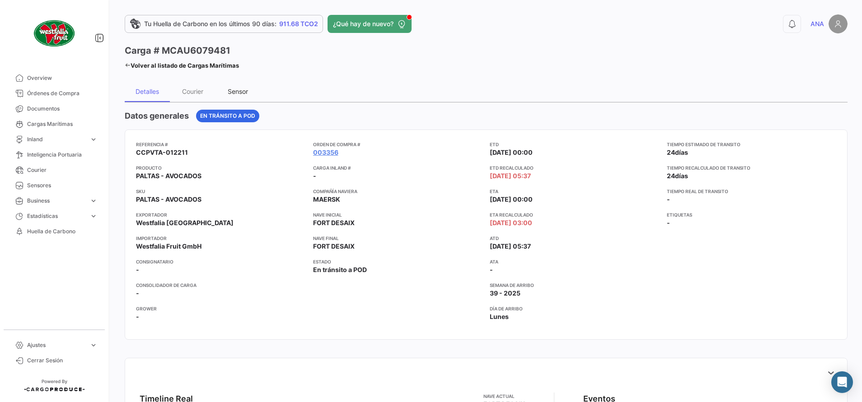
click at [236, 88] on div "Sensor" at bounding box center [238, 92] width 20 height 8
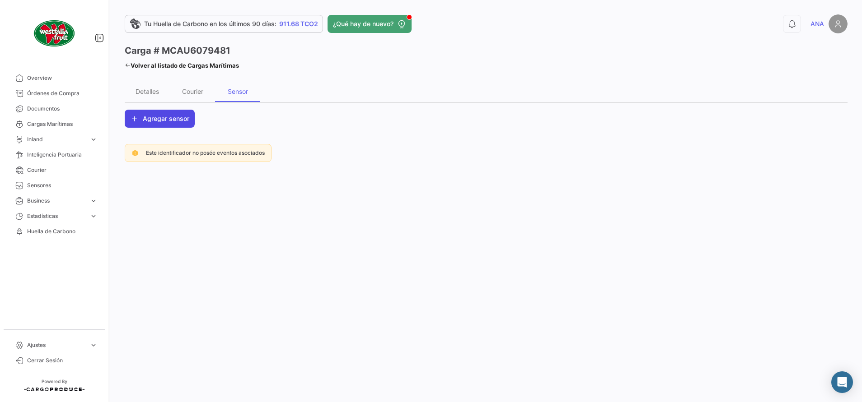
click at [172, 120] on span "Agregar sensor" at bounding box center [166, 118] width 47 height 9
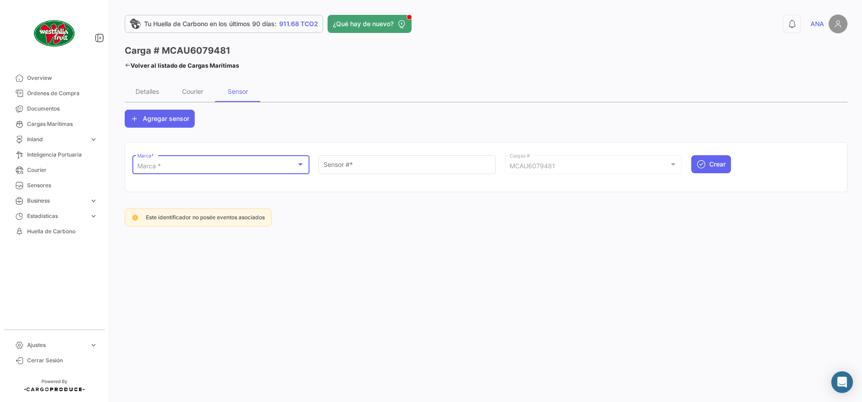
click at [170, 167] on div "Marca *" at bounding box center [216, 167] width 159 height 8
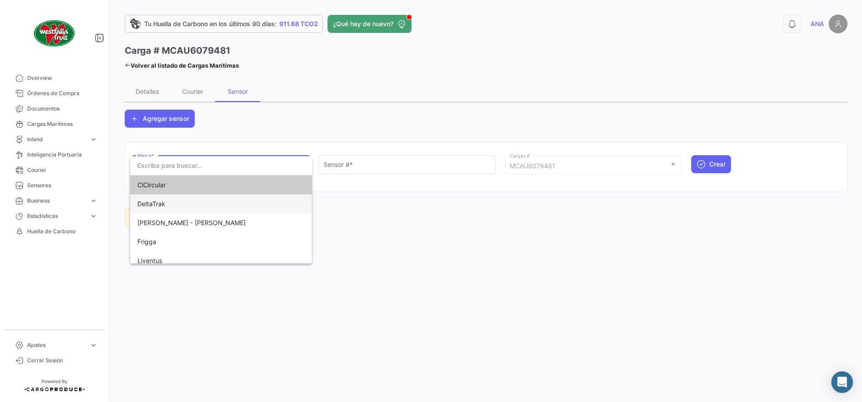
click at [177, 202] on span "DeltaTrak" at bounding box center [200, 204] width 126 height 19
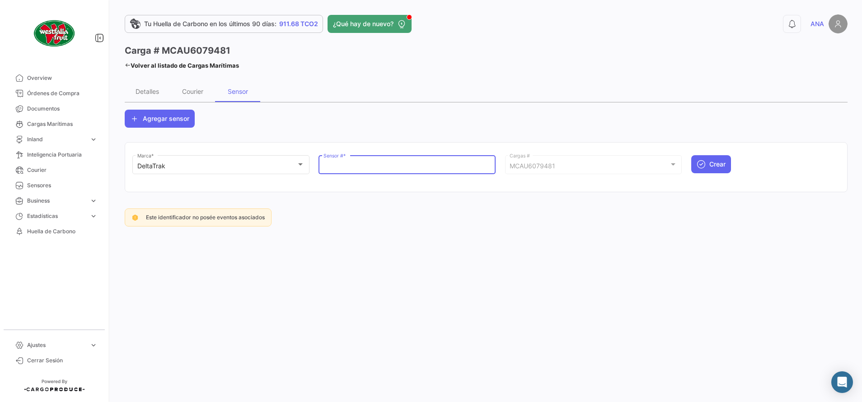
click at [371, 164] on input "Sensor # *" at bounding box center [407, 167] width 168 height 8
paste input "68704710"
type input "68704710"
click at [699, 168] on icon "submit" at bounding box center [701, 164] width 9 height 9
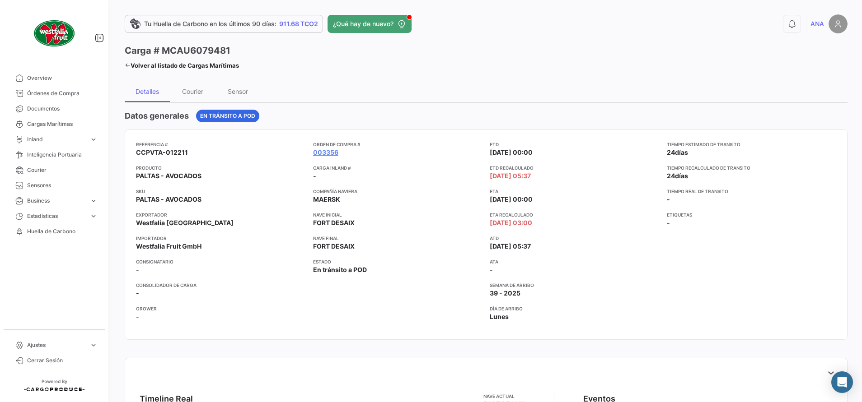
click at [138, 66] on link "Volver al listado de Cargas Marítimas" at bounding box center [182, 65] width 114 height 13
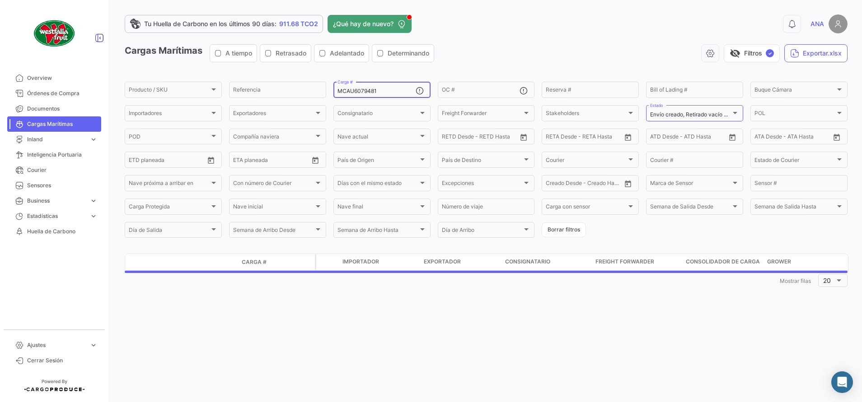
drag, startPoint x: 370, startPoint y: 94, endPoint x: 96, endPoint y: 37, distance: 279.5
click at [96, 37] on mat-sidenav-container "Overview Órdenes de Compra Documentos Cargas Marítimas Inland expand_more Carga…" at bounding box center [431, 201] width 862 height 402
paste input "0847-2"
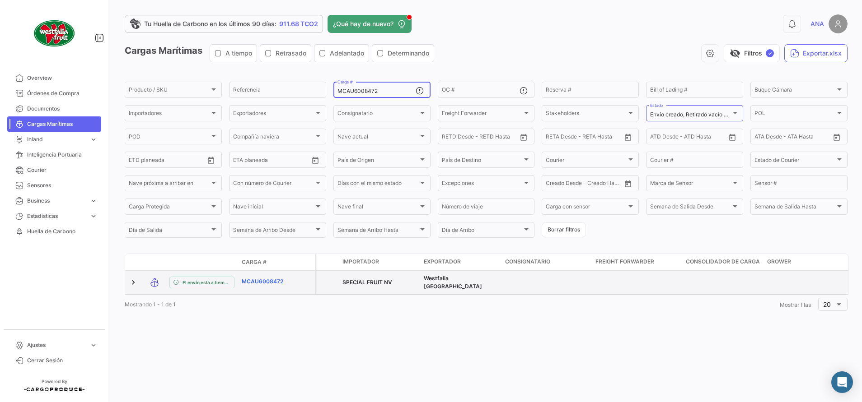
type input "MCAU6008472"
click at [272, 282] on link "MCAU6008472" at bounding box center [265, 282] width 47 height 8
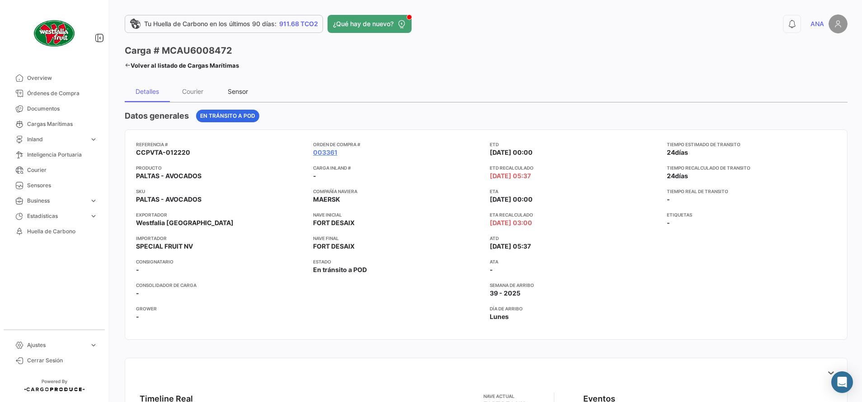
click at [243, 92] on div "Sensor" at bounding box center [238, 92] width 20 height 8
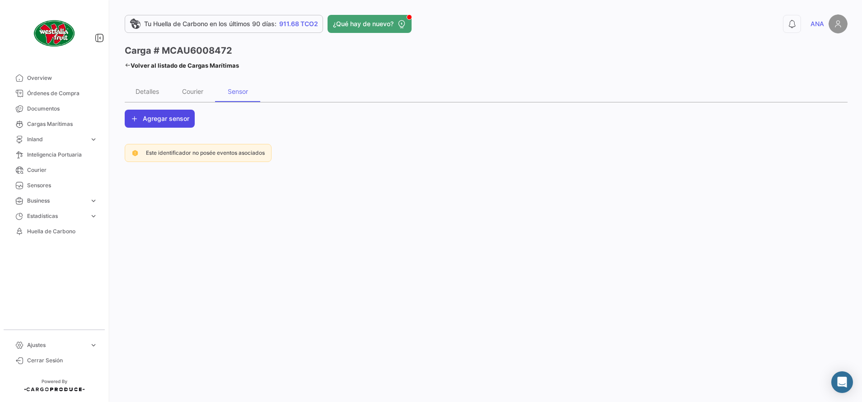
click at [173, 124] on button "Agregar sensor" at bounding box center [160, 119] width 70 height 18
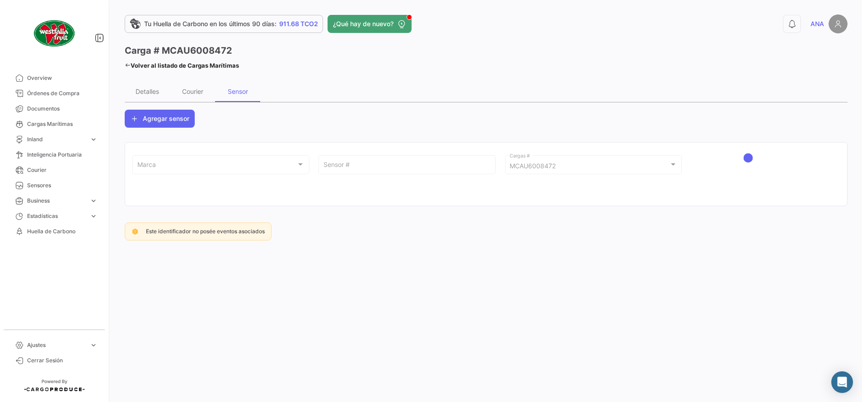
click at [173, 169] on span "Marca *" at bounding box center [216, 167] width 159 height 8
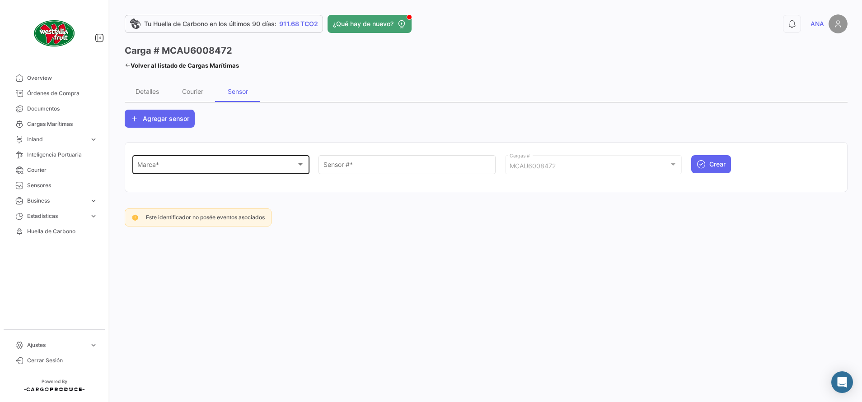
click at [167, 171] on div "Marca * Marca *" at bounding box center [221, 164] width 168 height 21
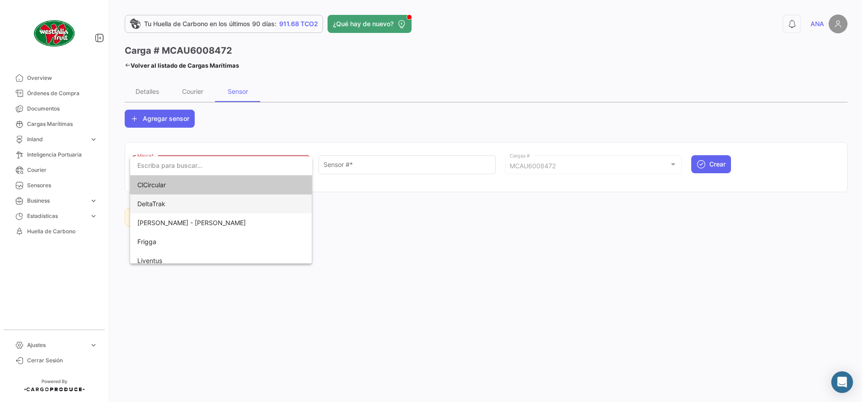
click at [169, 204] on span "DeltaTrak" at bounding box center [200, 204] width 126 height 19
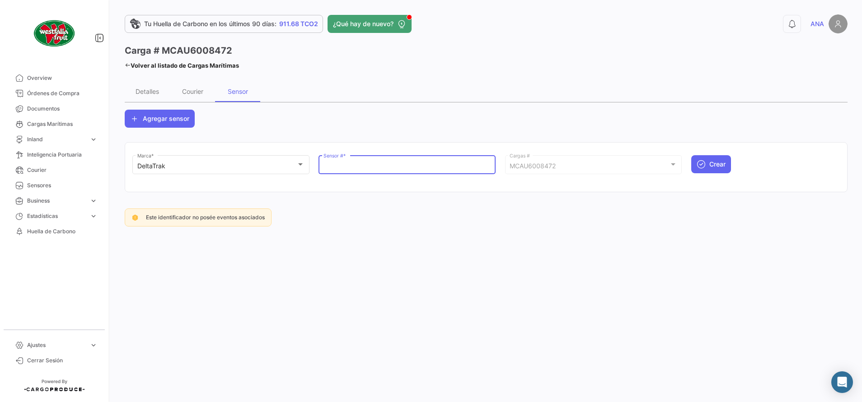
click at [372, 168] on input "Sensor # *" at bounding box center [407, 167] width 168 height 8
paste input "68704705"
type input "68704705"
click at [722, 172] on button "Crear" at bounding box center [711, 164] width 40 height 18
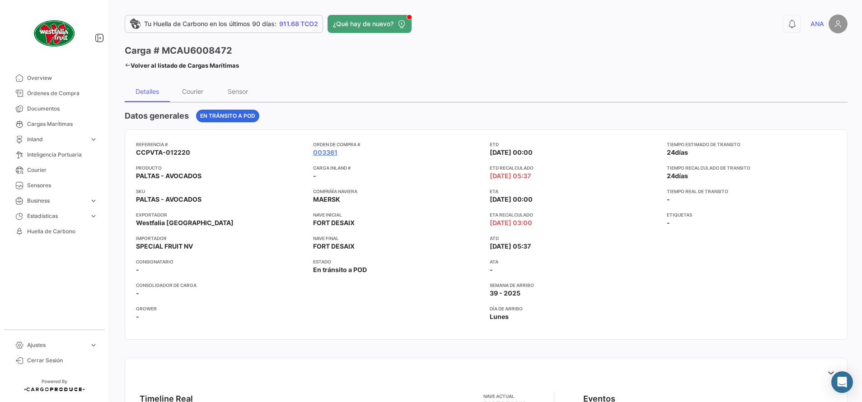
click at [134, 70] on link "Volver al listado de Cargas Marítimas" at bounding box center [182, 65] width 114 height 13
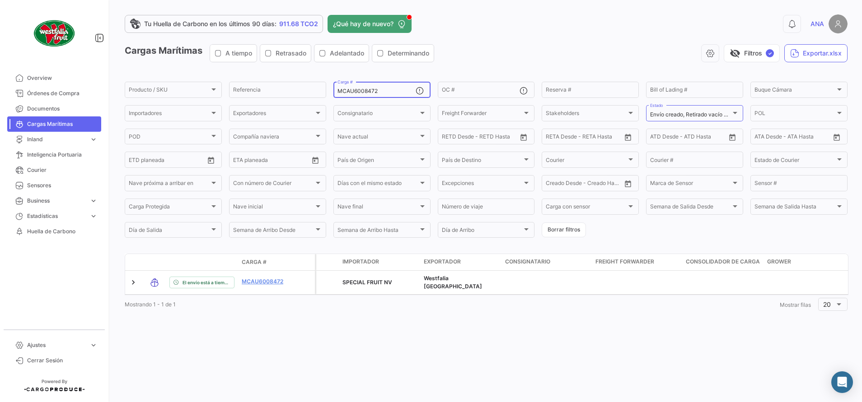
drag, startPoint x: 387, startPoint y: 94, endPoint x: 184, endPoint y: 61, distance: 205.5
click at [186, 62] on app-list-header "Cargas Marítimas A tiempo Retrasado Adelantado Determinando visibility_off Filt…" at bounding box center [486, 141] width 723 height 195
paste input "7437-1"
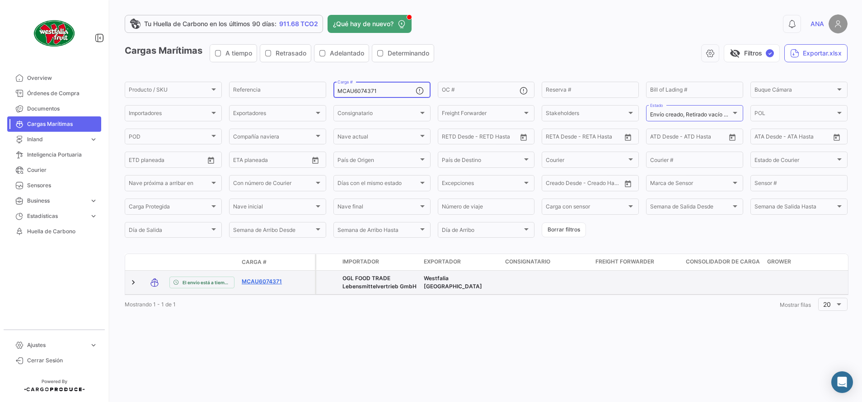
type input "MCAU6074371"
click at [267, 281] on link "MCAU6074371" at bounding box center [265, 282] width 47 height 8
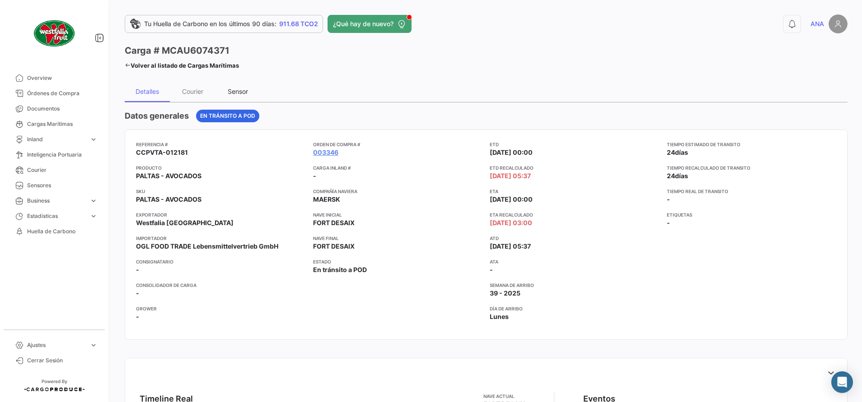
click at [235, 92] on div "Sensor" at bounding box center [238, 92] width 20 height 8
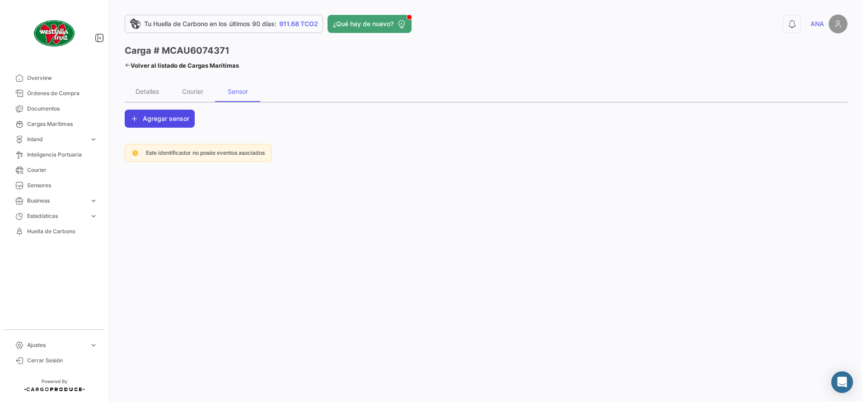
click at [172, 125] on button "Agregar sensor" at bounding box center [160, 119] width 70 height 18
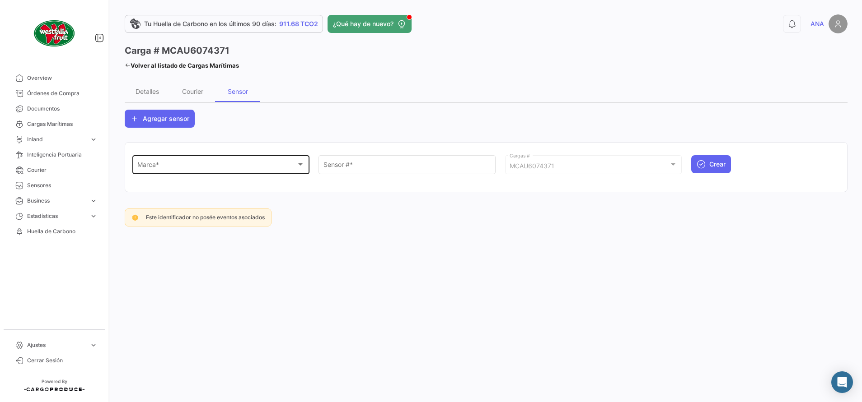
click at [169, 161] on div "Marca * Marca *" at bounding box center [221, 164] width 168 height 21
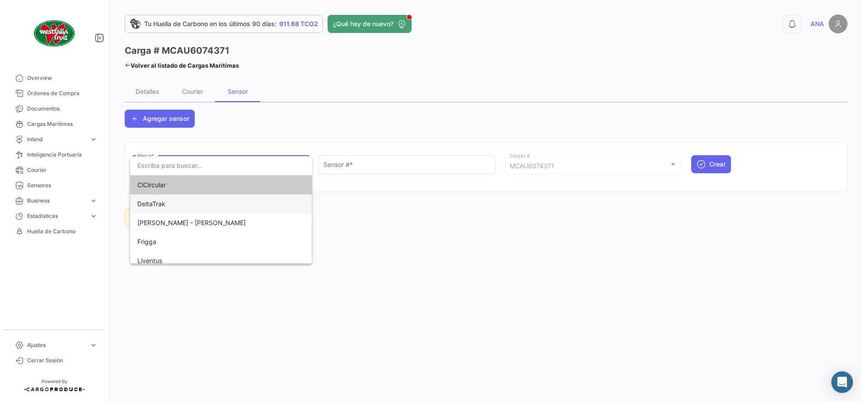
click at [164, 206] on span "DeltaTrak" at bounding box center [151, 204] width 28 height 8
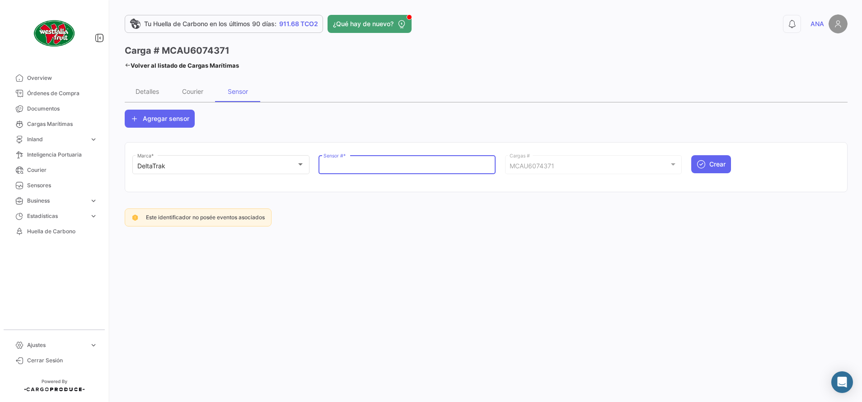
click at [427, 169] on input "Sensor # *" at bounding box center [407, 167] width 168 height 8
paste input "68704709"
type input "68704709"
click at [709, 166] on button "Crear" at bounding box center [711, 164] width 40 height 18
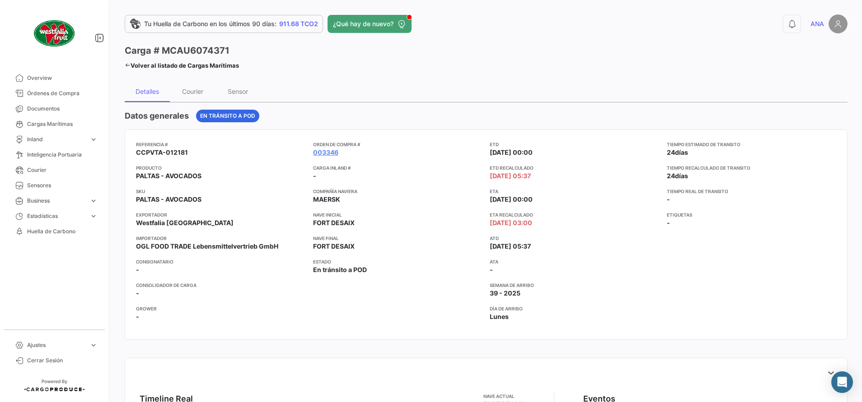
click at [131, 67] on link "Volver al listado de Cargas Marítimas" at bounding box center [182, 65] width 114 height 13
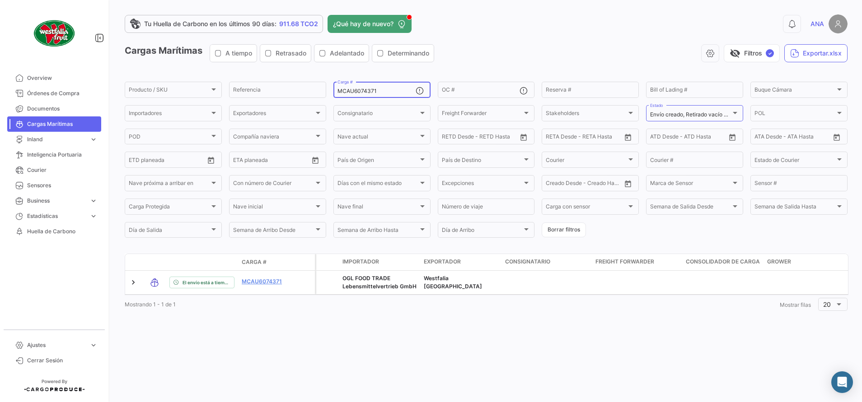
drag, startPoint x: 385, startPoint y: 91, endPoint x: 199, endPoint y: 51, distance: 190.3
click at [199, 51] on app-list-header "Cargas Marítimas A tiempo Retrasado Adelantado Determinando visibility_off Filt…" at bounding box center [486, 141] width 723 height 195
paste input "3393-7"
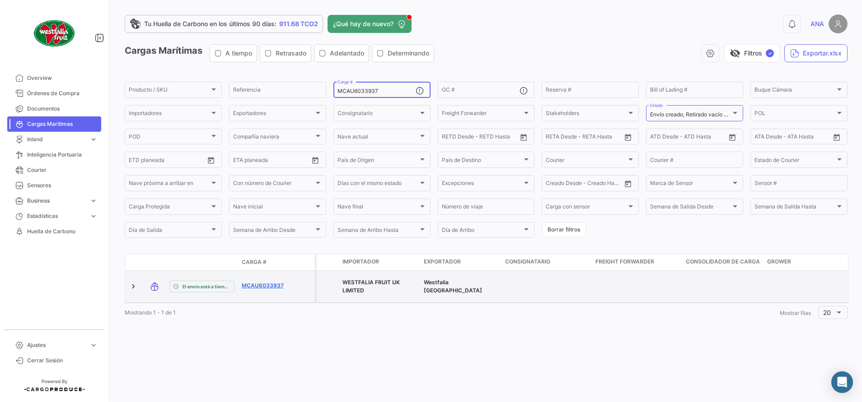
type input "MCAU6033937"
click at [261, 283] on link "MCAU6033937" at bounding box center [265, 286] width 47 height 8
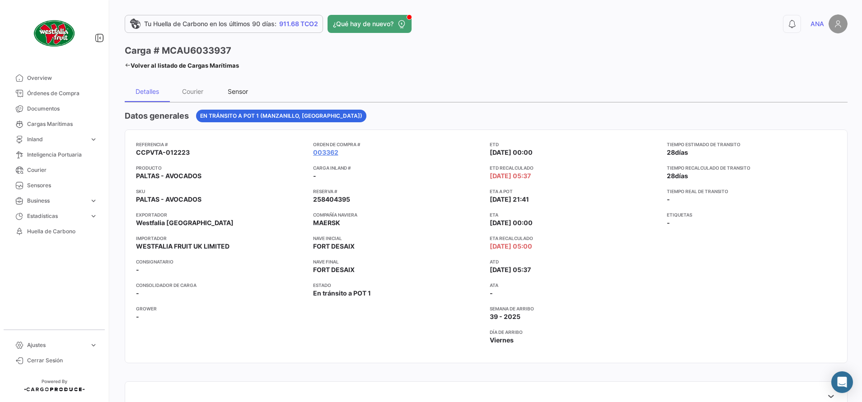
click at [244, 97] on div "Sensor" at bounding box center [237, 91] width 45 height 22
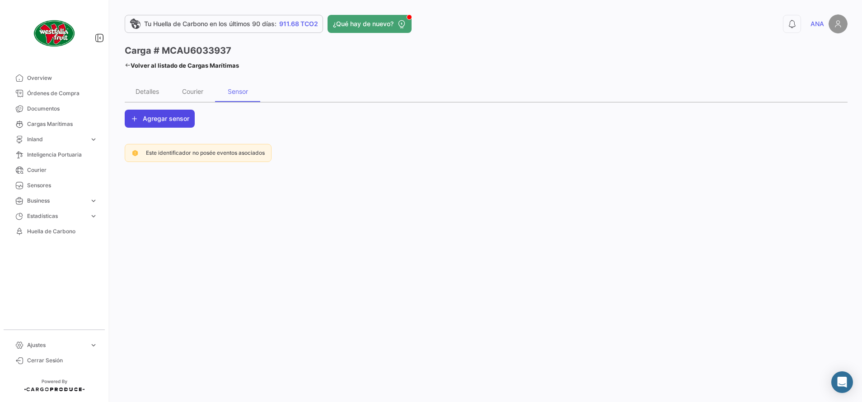
click at [154, 123] on button "Agregar sensor" at bounding box center [160, 119] width 70 height 18
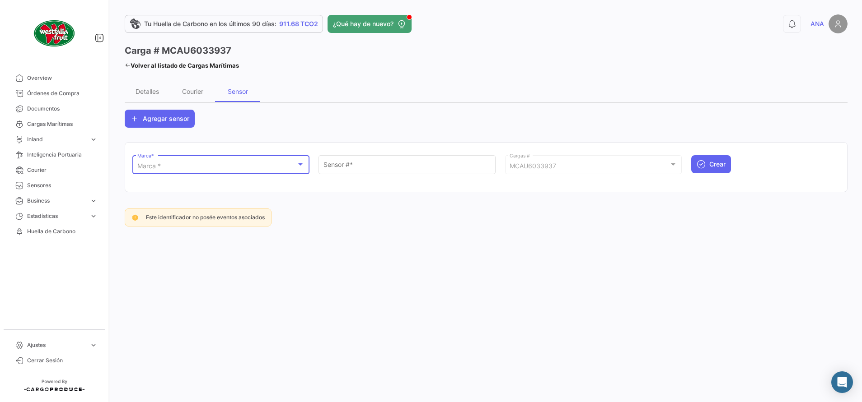
click at [166, 170] on div "Marca *" at bounding box center [216, 167] width 159 height 8
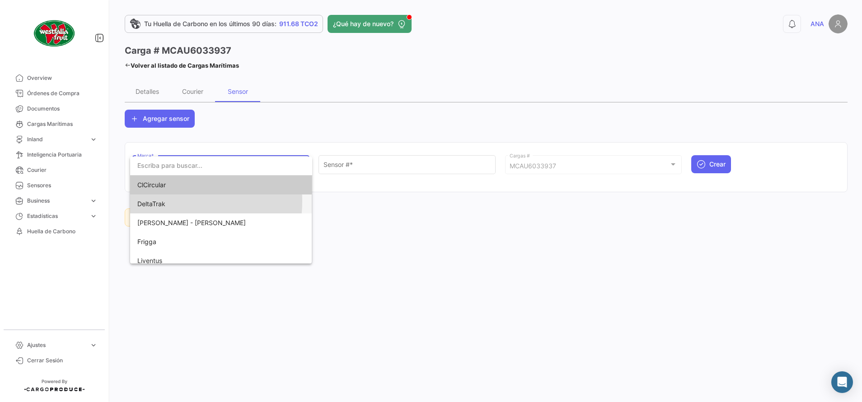
click at [170, 202] on span "DeltaTrak" at bounding box center [200, 204] width 126 height 19
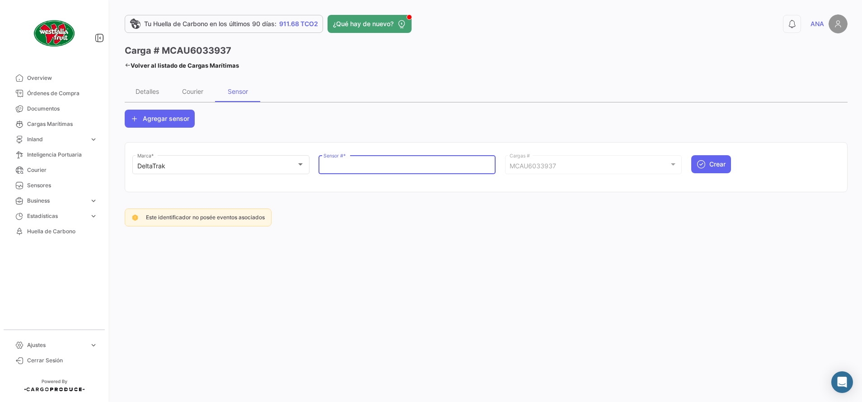
click at [358, 170] on input "Sensor # *" at bounding box center [407, 167] width 168 height 8
paste input "68704704"
type input "68704704"
click at [711, 163] on span "Crear" at bounding box center [717, 164] width 16 height 9
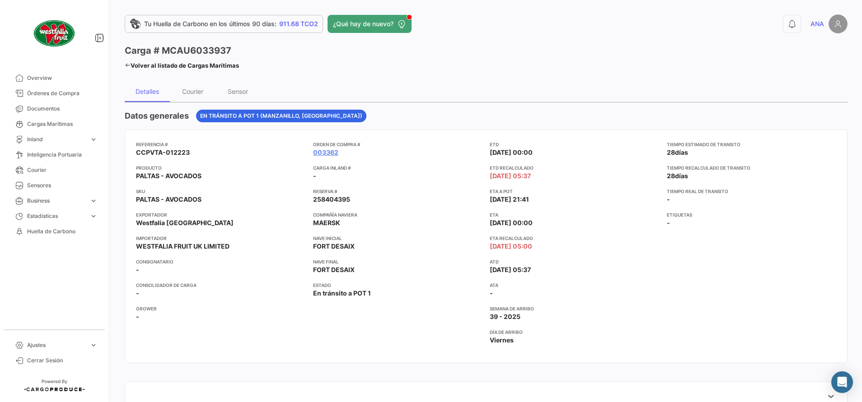
click at [133, 65] on link "Volver al listado de Cargas Marítimas" at bounding box center [182, 65] width 114 height 13
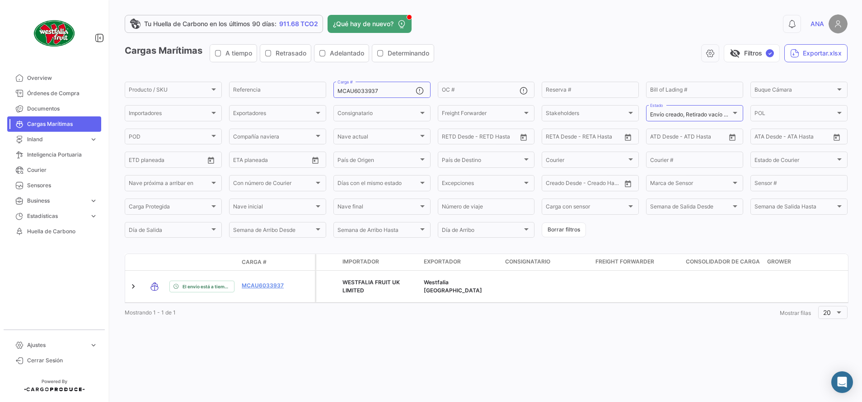
click at [503, 47] on div "visibility_off Filtros ✓ Exportar.xlsx" at bounding box center [644, 53] width 406 height 18
